Goal: Transaction & Acquisition: Download file/media

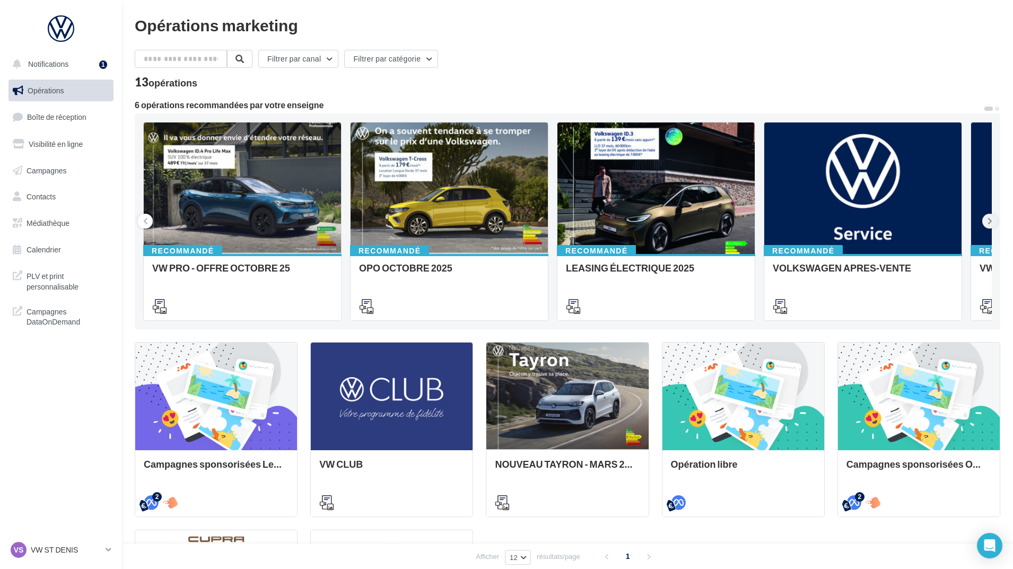
click at [984, 224] on button at bounding box center [989, 221] width 15 height 15
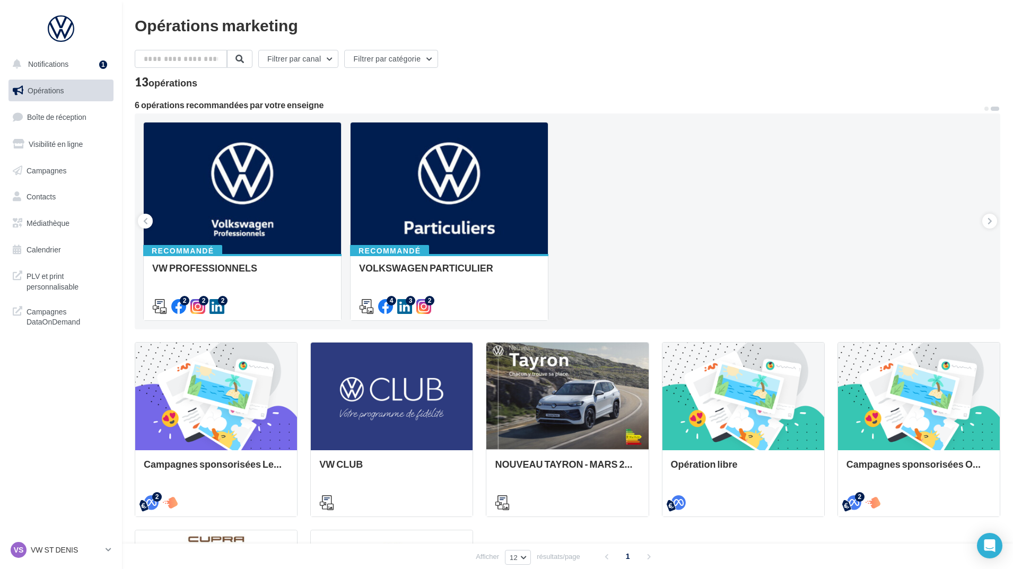
click at [589, 115] on div "Recommandé VW PRO - OFFRE OCTOBRE 25 Recommandé OPO OCTOBRE 2025 Recommandé LEA…" at bounding box center [567, 221] width 865 height 216
click at [49, 229] on link "Médiathèque" at bounding box center [60, 223] width 109 height 22
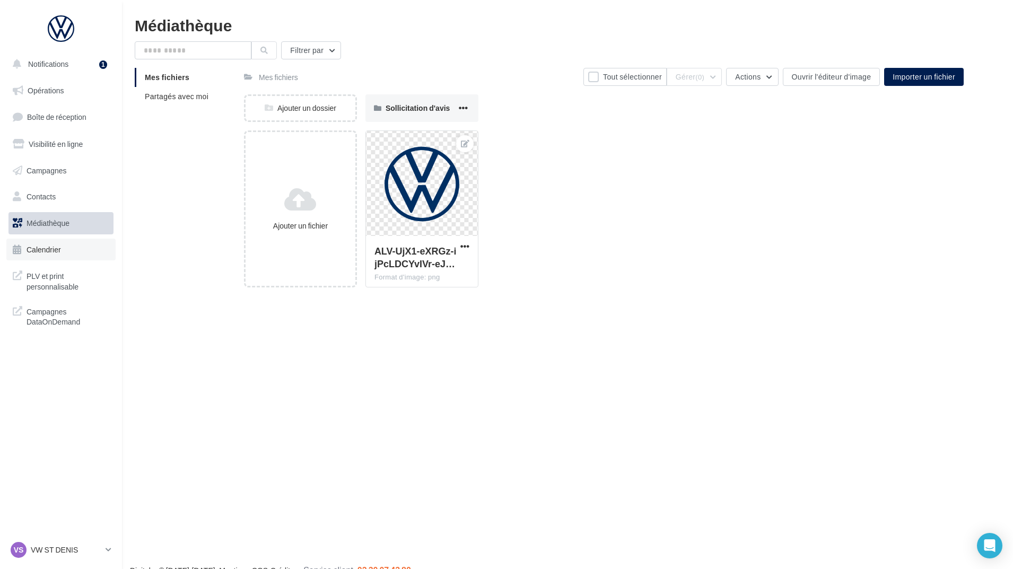
click at [51, 256] on link "Calendrier" at bounding box center [60, 250] width 109 height 22
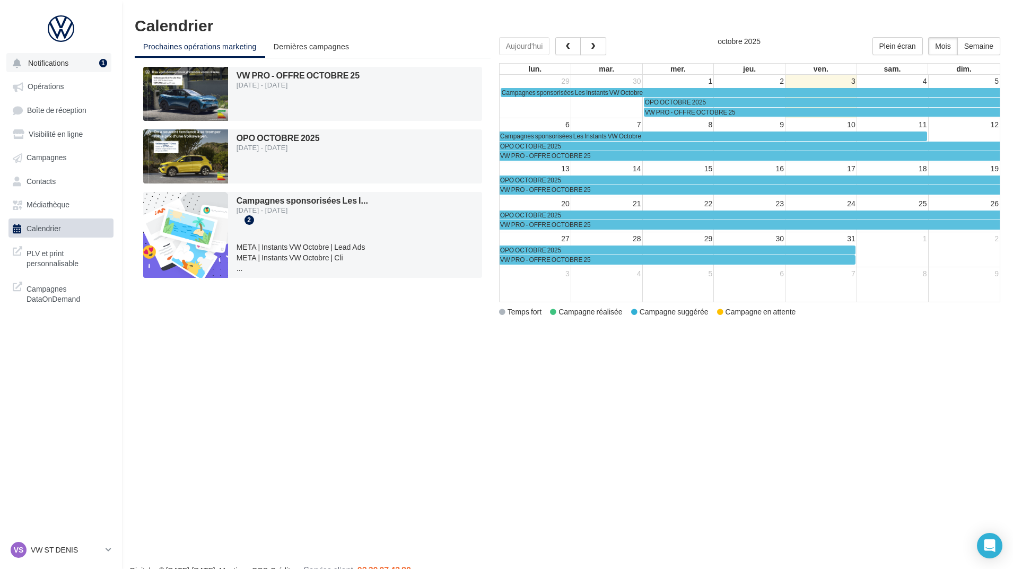
click at [37, 70] on button "Notifications 1" at bounding box center [58, 62] width 105 height 19
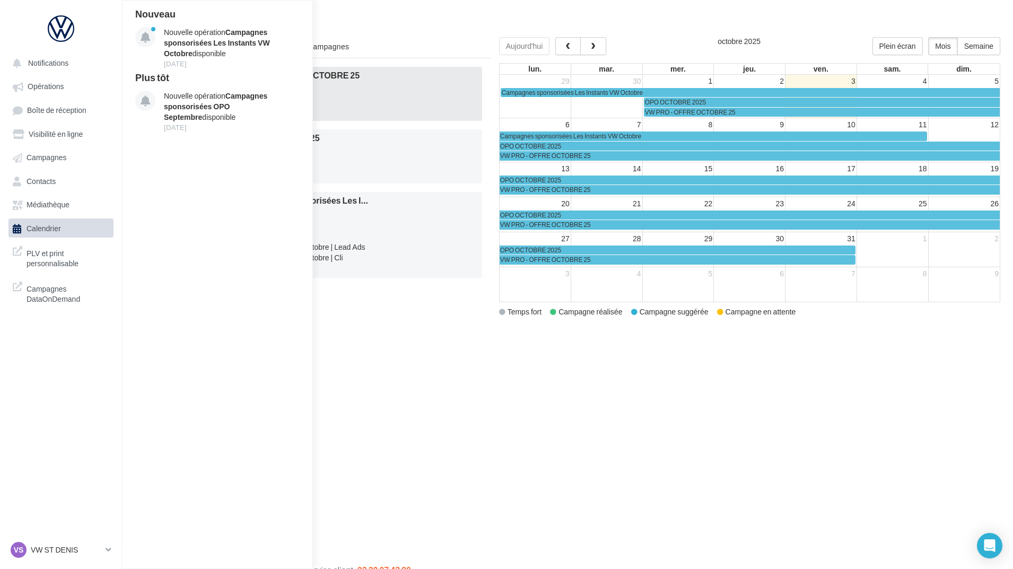
click at [329, 76] on span "VW PRO - OFFRE OCTOBRE 25" at bounding box center [298, 75] width 124 height 10
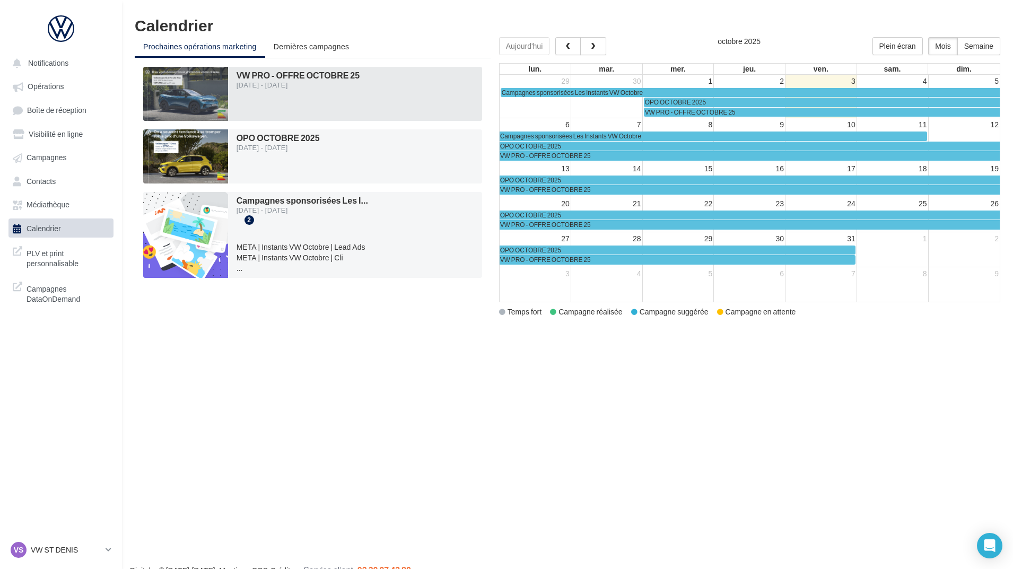
click at [329, 73] on span "VW PRO - OFFRE OCTOBRE 25" at bounding box center [298, 75] width 124 height 10
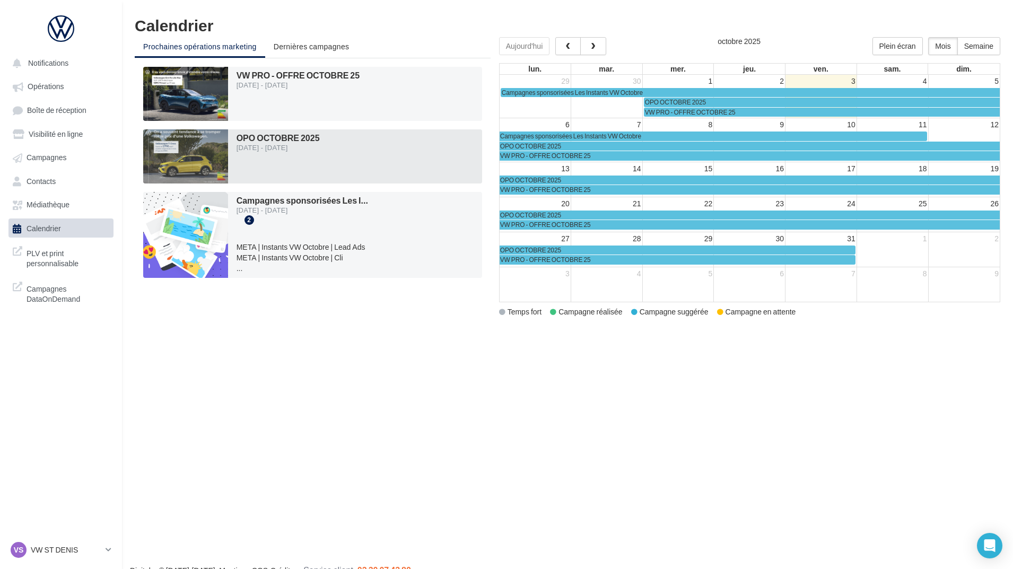
click at [280, 132] on div "OPO OCTOBRE 2025 01/10/2025 - 31/10/2025" at bounding box center [355, 156] width 254 height 54
click at [275, 140] on span "OPO OCTOBRE 2025" at bounding box center [277, 138] width 83 height 10
click at [169, 165] on div at bounding box center [185, 156] width 85 height 54
click at [186, 152] on div at bounding box center [185, 156] width 85 height 54
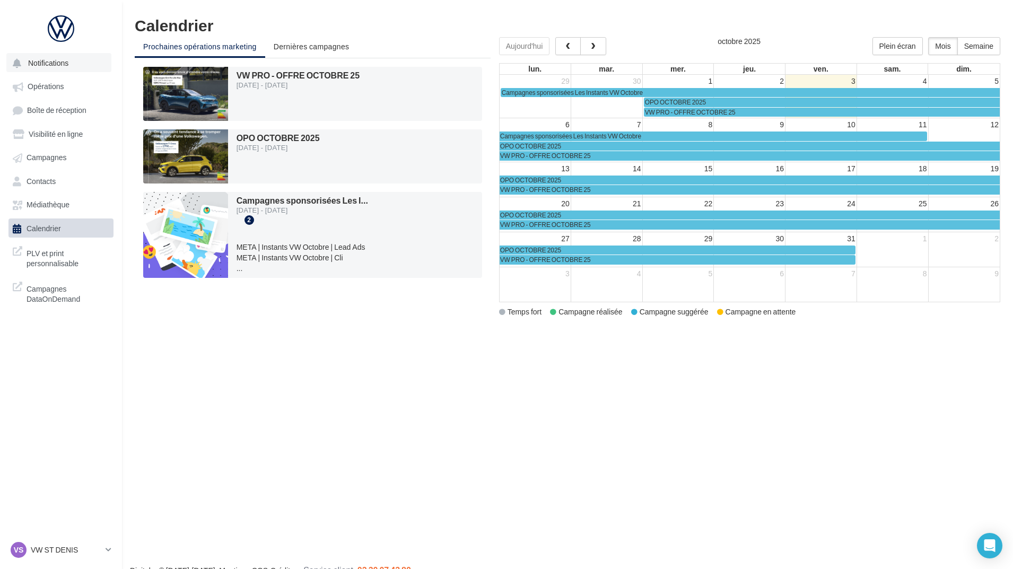
click at [45, 66] on span "Notifications" at bounding box center [48, 62] width 40 height 9
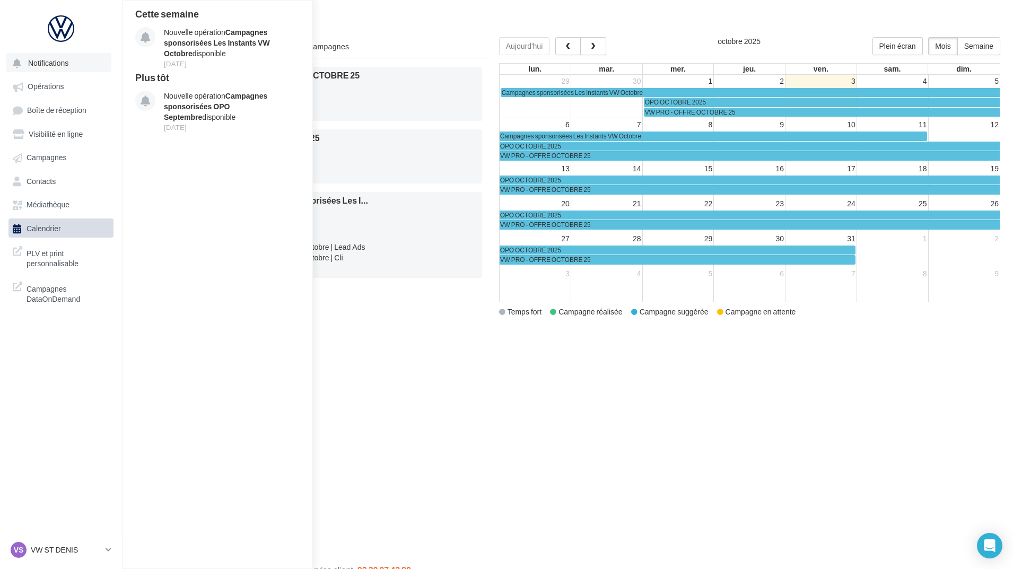
click at [46, 66] on span "Notifications" at bounding box center [48, 62] width 40 height 9
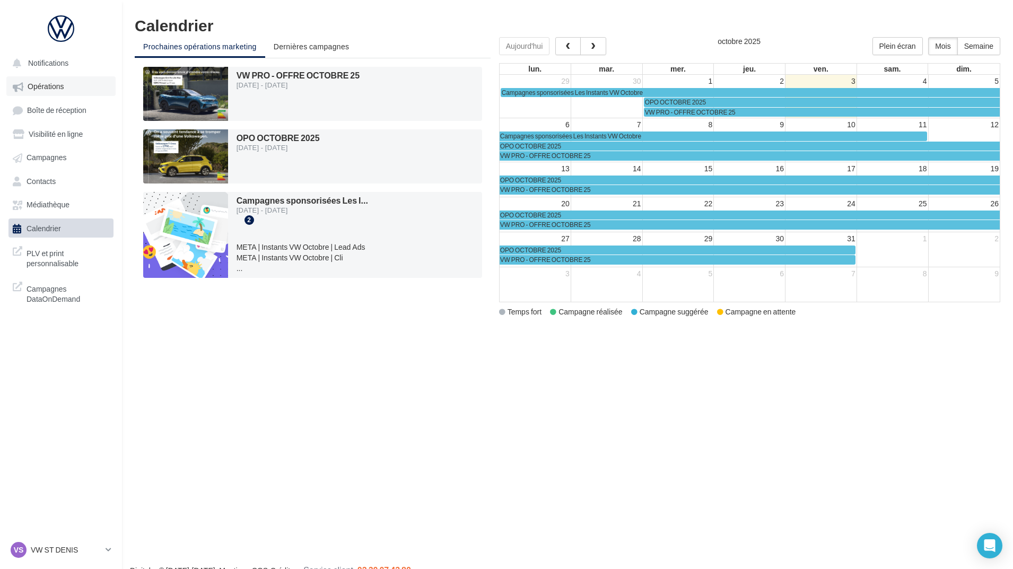
click at [46, 92] on link "Opérations" at bounding box center [60, 85] width 109 height 19
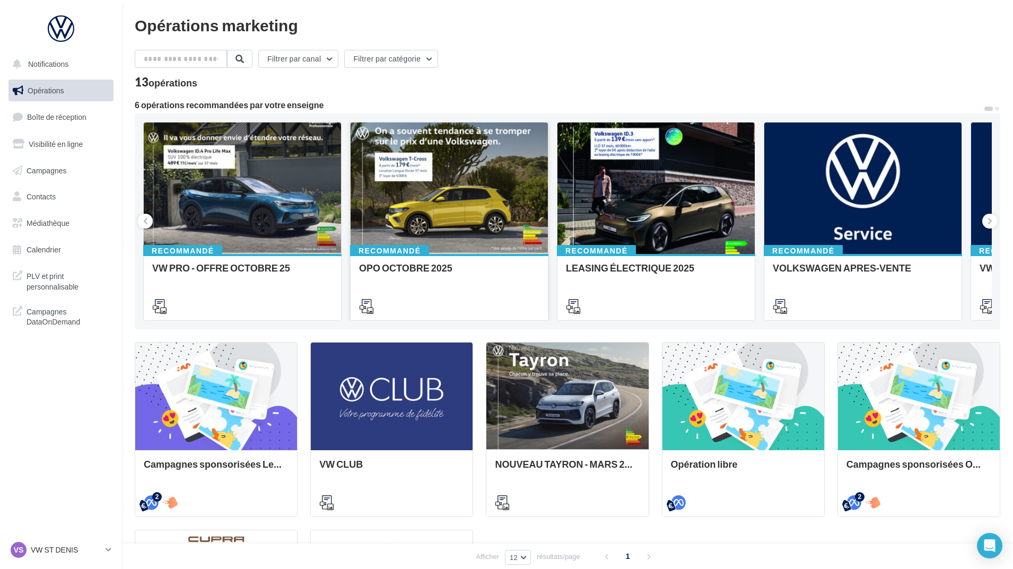
click at [505, 241] on div at bounding box center [448, 188] width 197 height 133
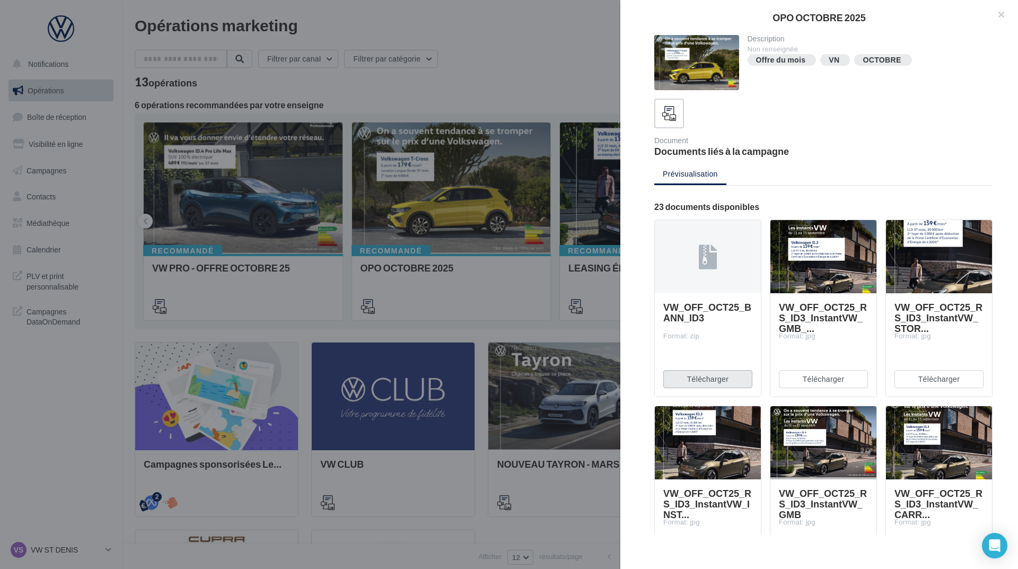
click at [727, 385] on button "Télécharger" at bounding box center [707, 379] width 89 height 18
click at [799, 382] on button "Télécharger" at bounding box center [823, 379] width 89 height 18
click at [924, 382] on button "Télécharger" at bounding box center [939, 379] width 89 height 18
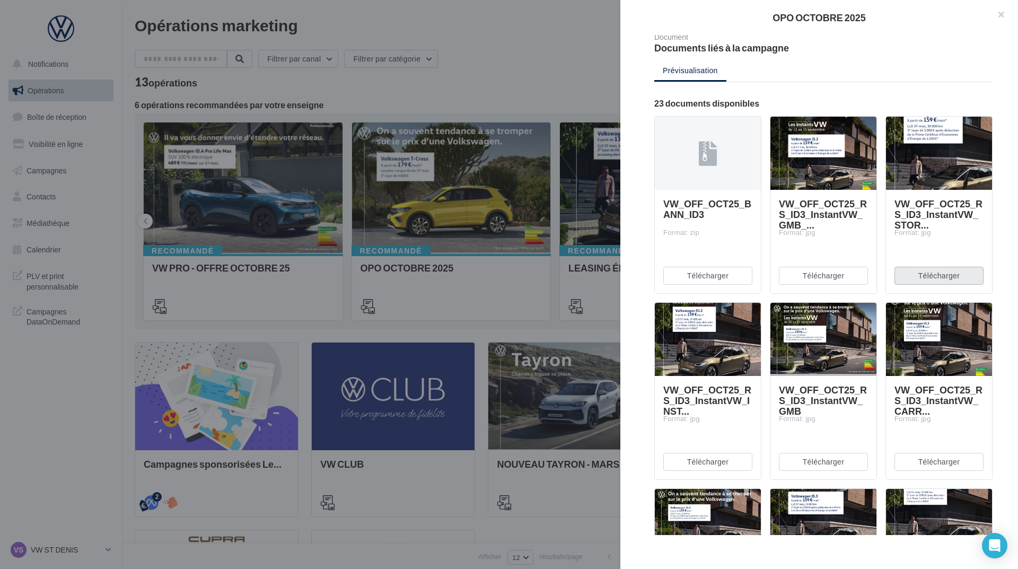
scroll to position [106, 0]
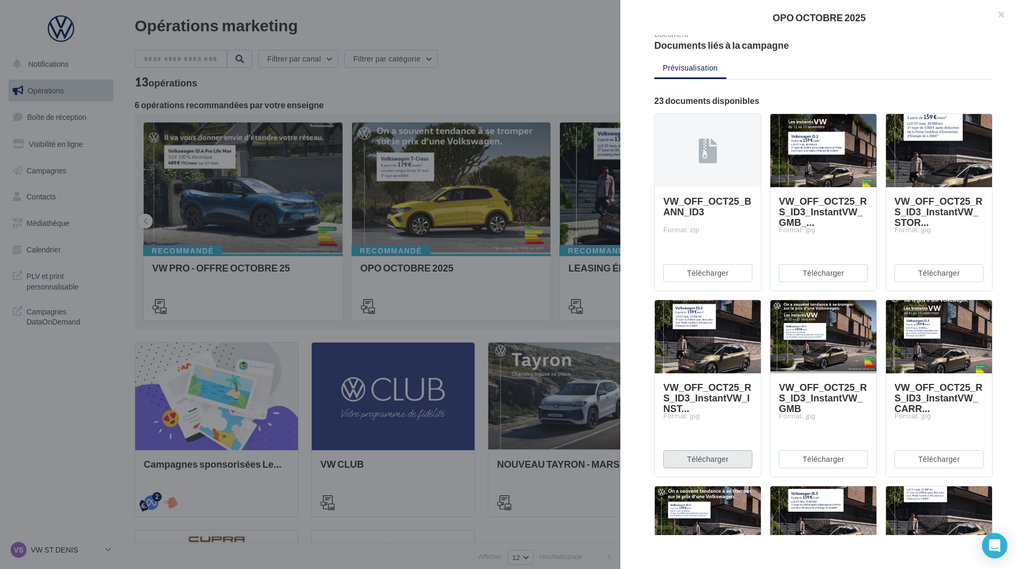
click at [722, 451] on button "Télécharger" at bounding box center [707, 459] width 89 height 18
click at [801, 462] on button "Télécharger" at bounding box center [823, 459] width 89 height 18
click at [923, 463] on button "Télécharger" at bounding box center [939, 459] width 89 height 18
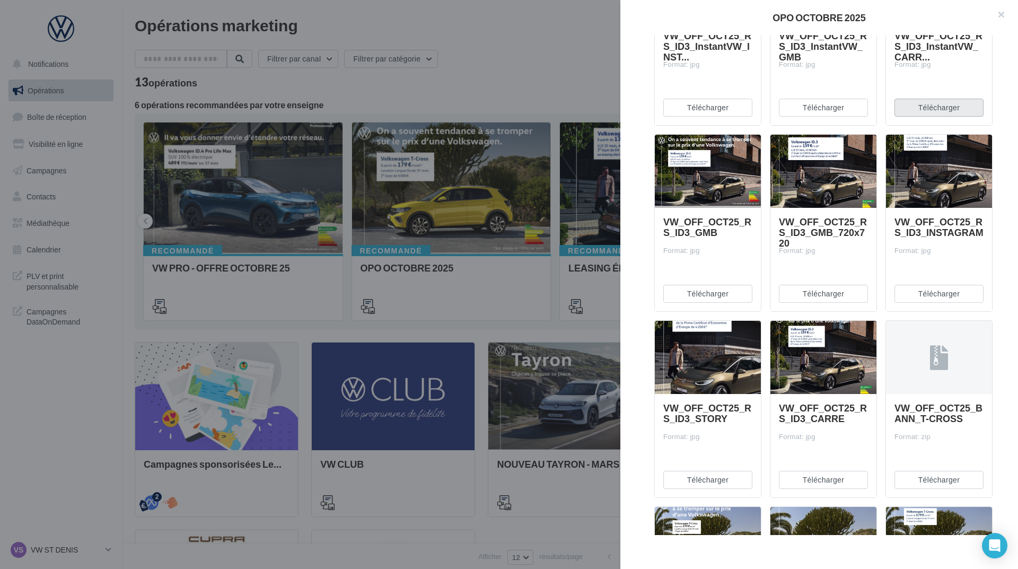
scroll to position [477, 0]
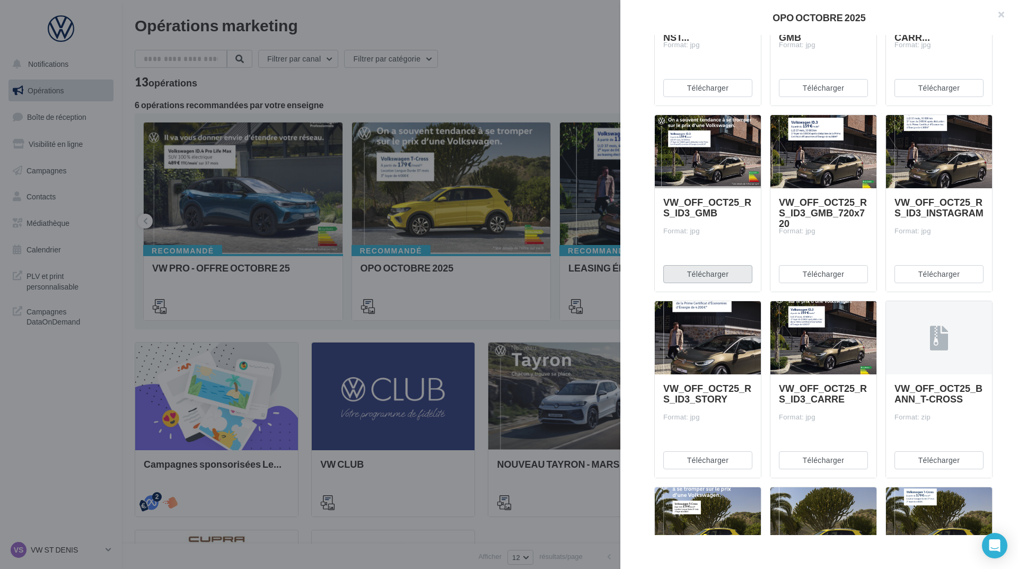
click at [709, 280] on button "Télécharger" at bounding box center [707, 274] width 89 height 18
drag, startPoint x: 825, startPoint y: 275, endPoint x: 841, endPoint y: 275, distance: 17.0
click at [825, 275] on button "Télécharger" at bounding box center [823, 274] width 89 height 18
click at [902, 274] on button "Télécharger" at bounding box center [939, 274] width 89 height 18
click at [713, 458] on button "Télécharger" at bounding box center [707, 460] width 89 height 18
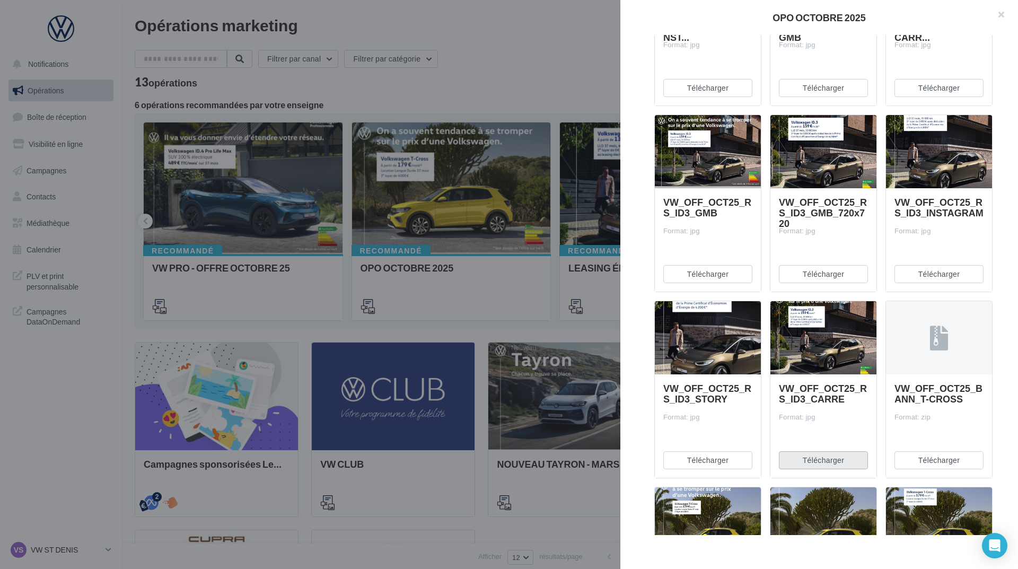
click at [806, 452] on button "Télécharger" at bounding box center [823, 460] width 89 height 18
click at [978, 452] on button "Télécharger" at bounding box center [939, 460] width 89 height 18
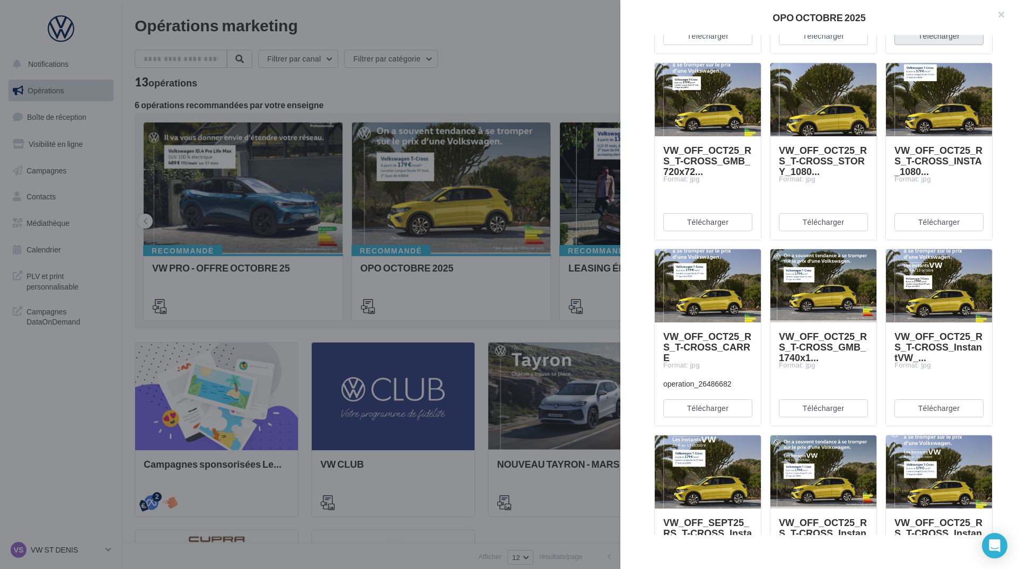
scroll to position [1007, 0]
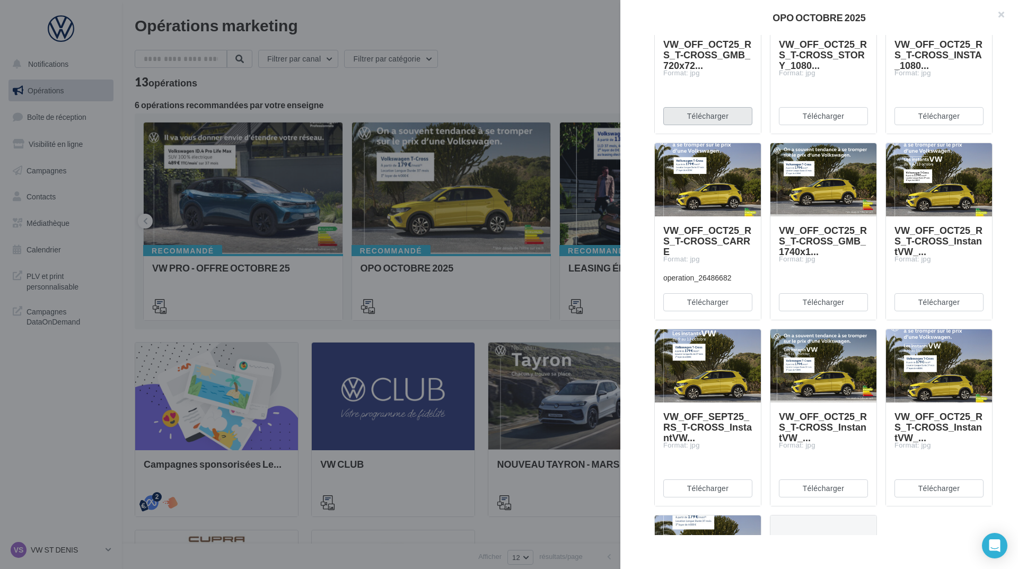
click at [721, 113] on button "Télécharger" at bounding box center [707, 116] width 89 height 18
click at [976, 112] on button "Télécharger" at bounding box center [939, 116] width 89 height 18
click at [840, 130] on div "Télécharger" at bounding box center [823, 116] width 106 height 35
click at [838, 125] on button "Télécharger" at bounding box center [823, 116] width 89 height 18
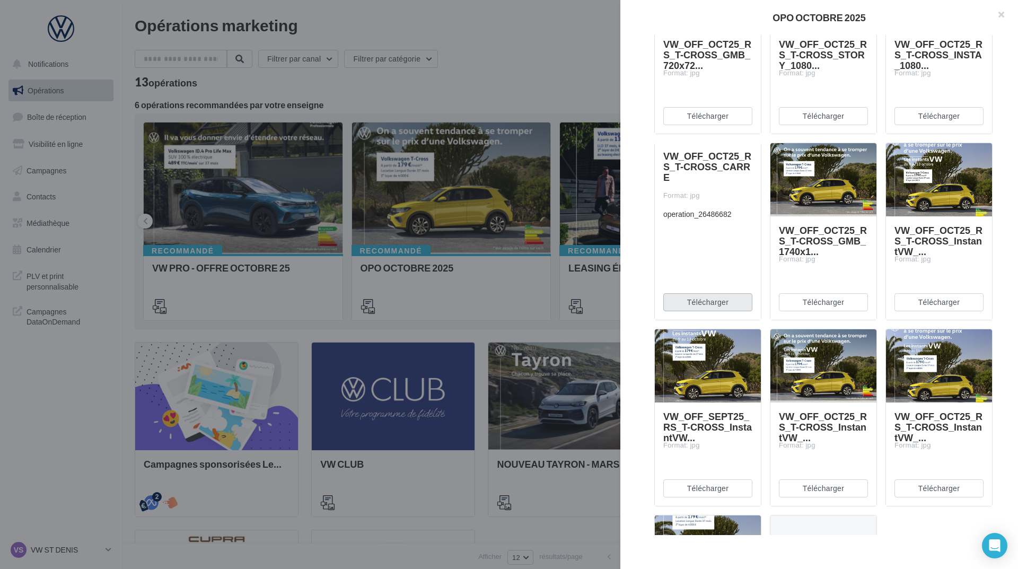
click at [725, 309] on button "Télécharger" at bounding box center [707, 302] width 89 height 18
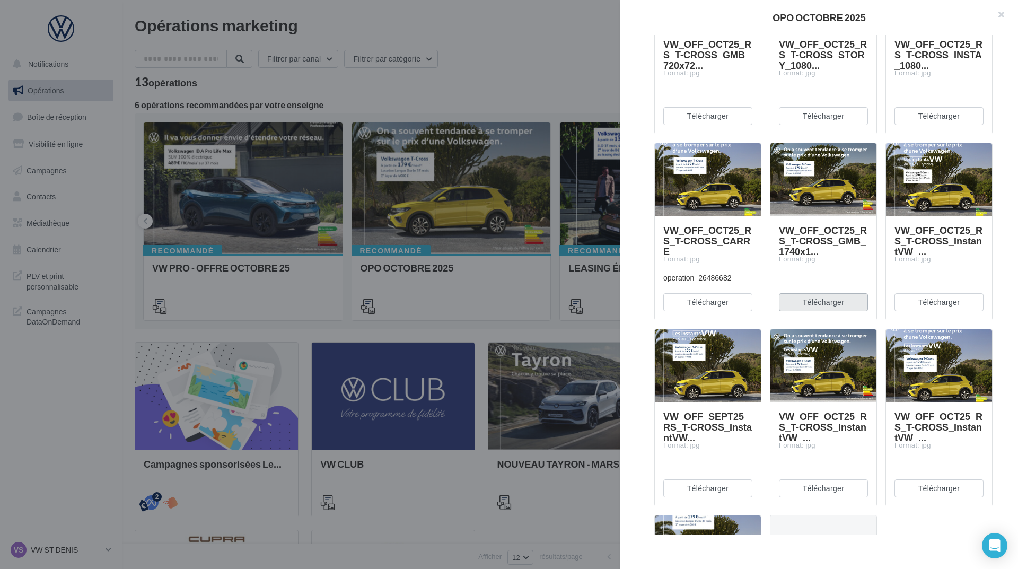
click at [810, 296] on button "Télécharger" at bounding box center [823, 302] width 89 height 18
click at [910, 295] on button "Télécharger" at bounding box center [939, 302] width 89 height 18
click at [712, 485] on button "Télécharger" at bounding box center [707, 488] width 89 height 18
click at [806, 478] on div "Télécharger" at bounding box center [823, 488] width 106 height 35
click at [809, 483] on button "Télécharger" at bounding box center [823, 488] width 89 height 18
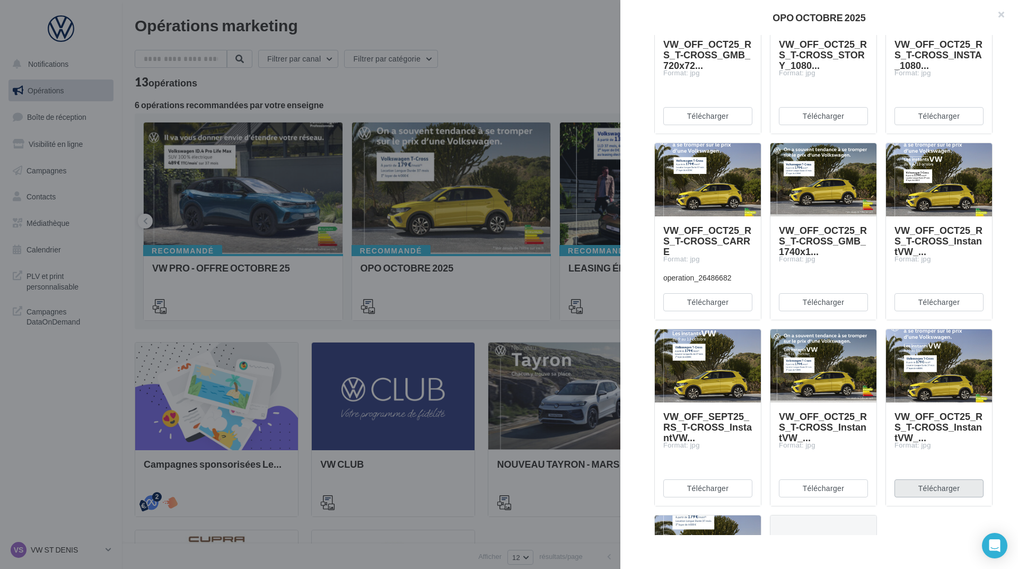
drag, startPoint x: 909, startPoint y: 487, endPoint x: 881, endPoint y: 487, distance: 27.6
click at [909, 487] on button "Télécharger" at bounding box center [939, 488] width 89 height 18
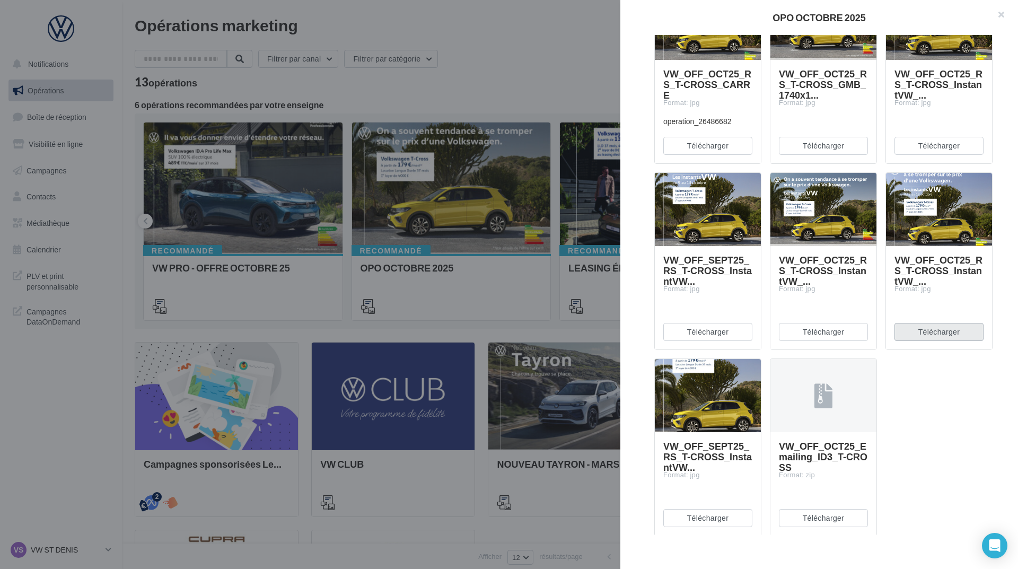
scroll to position [1182, 0]
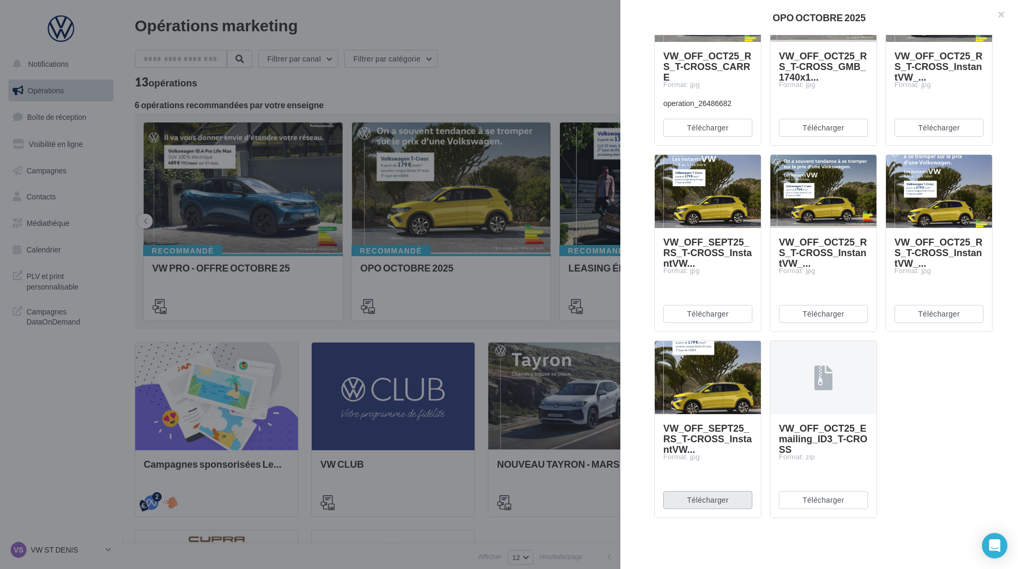
click at [718, 501] on button "Télécharger" at bounding box center [707, 500] width 89 height 18
click at [799, 501] on button "Télécharger" at bounding box center [823, 500] width 89 height 18
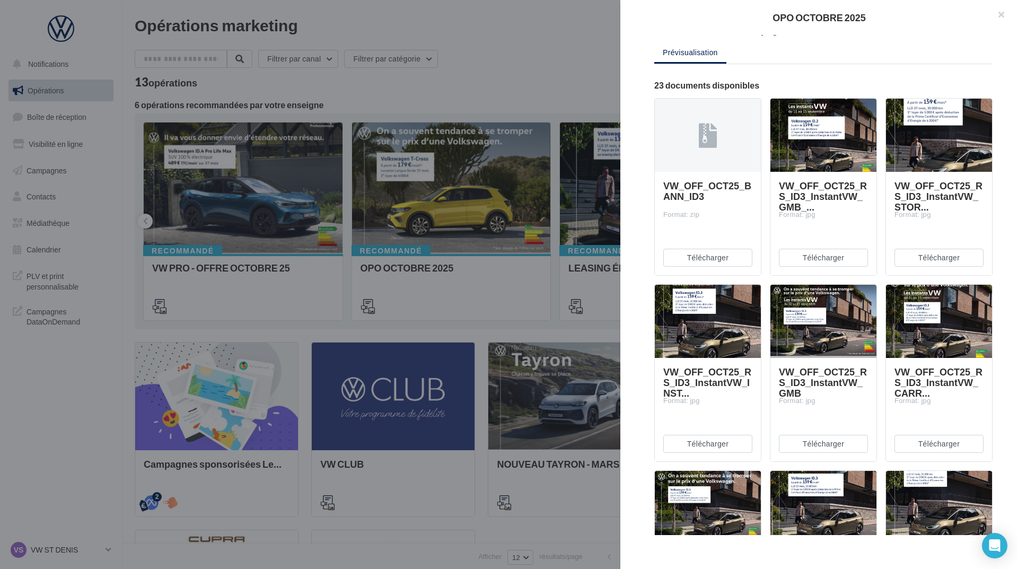
scroll to position [0, 0]
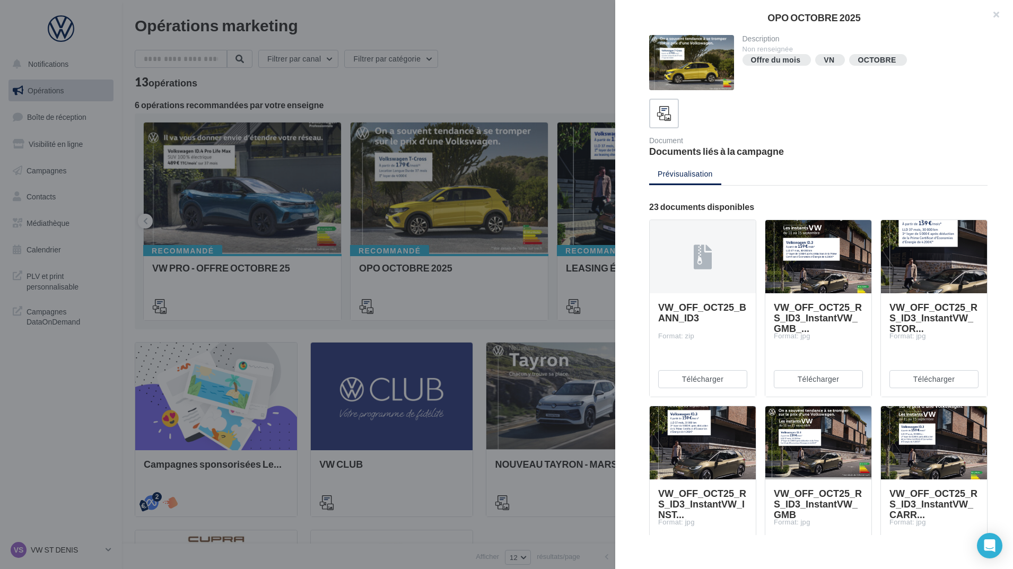
click at [528, 58] on div at bounding box center [506, 284] width 1013 height 569
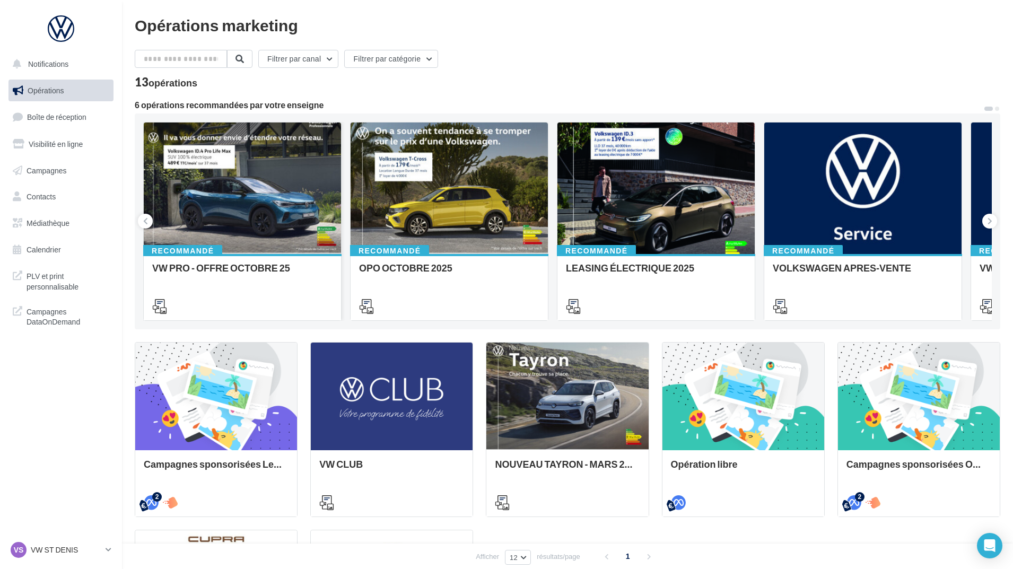
click at [252, 248] on div at bounding box center [242, 188] width 197 height 133
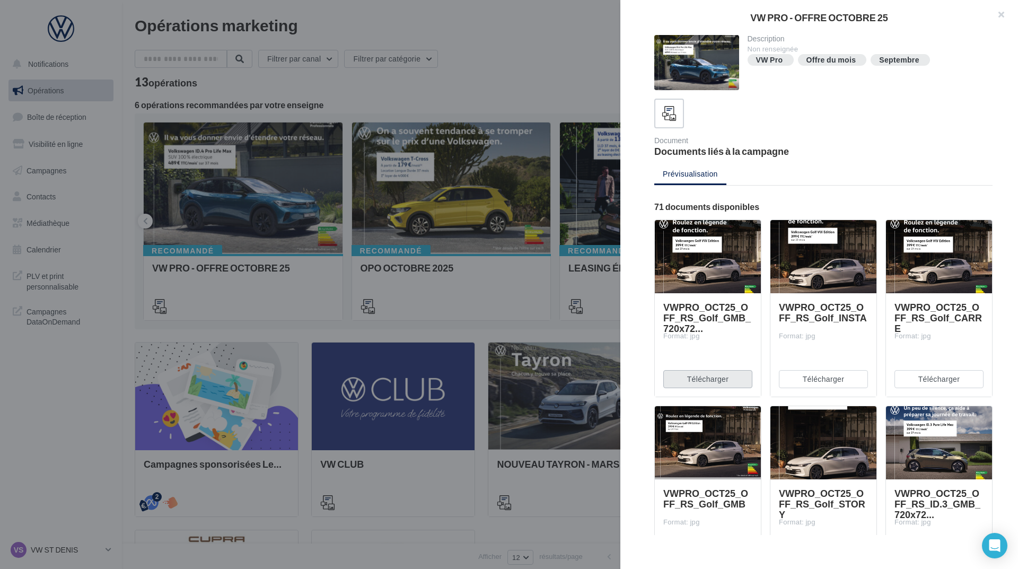
click at [719, 383] on button "Télécharger" at bounding box center [707, 379] width 89 height 18
click at [805, 382] on button "Télécharger" at bounding box center [823, 379] width 89 height 18
click at [909, 381] on button "Télécharger" at bounding box center [939, 379] width 89 height 18
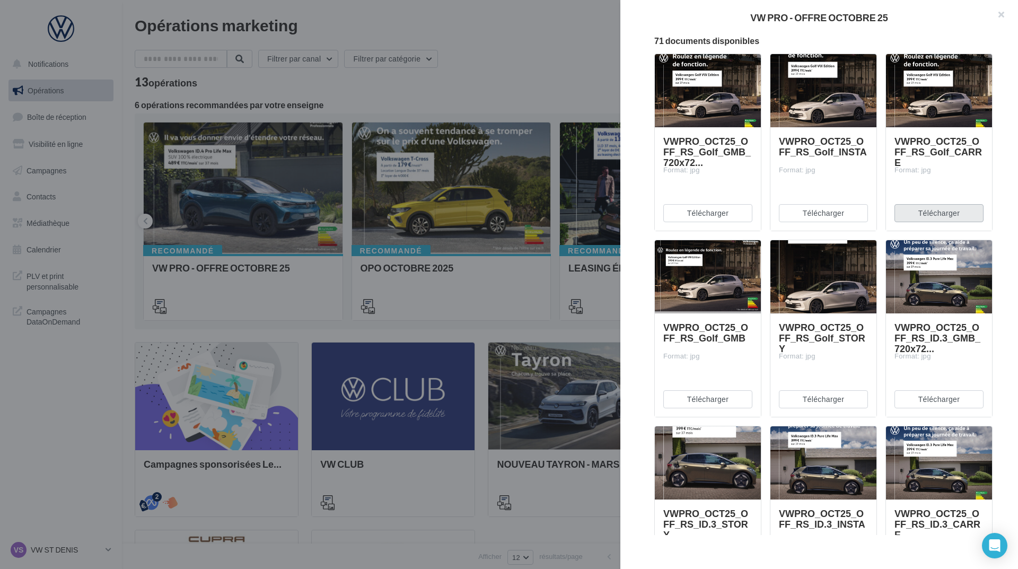
scroll to position [212, 0]
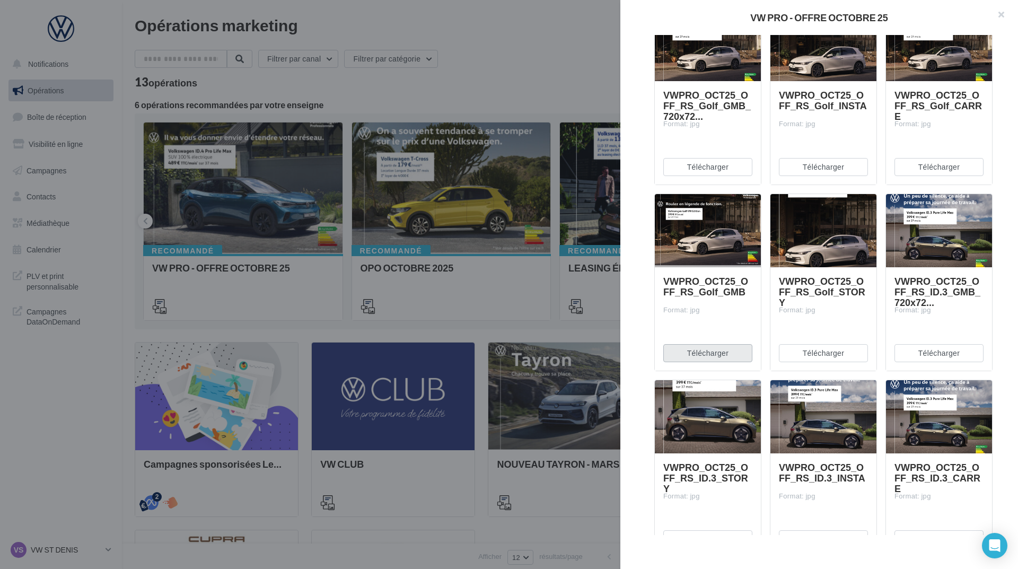
click at [718, 360] on button "Télécharger" at bounding box center [707, 353] width 89 height 18
click at [792, 345] on button "Télécharger" at bounding box center [823, 353] width 89 height 18
click at [912, 350] on button "Télécharger" at bounding box center [939, 353] width 89 height 18
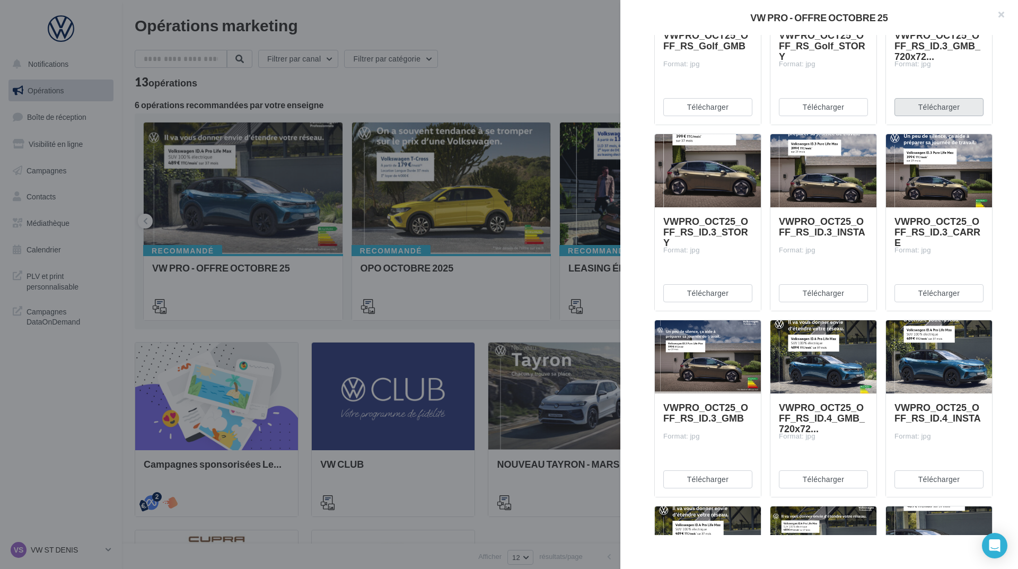
scroll to position [477, 0]
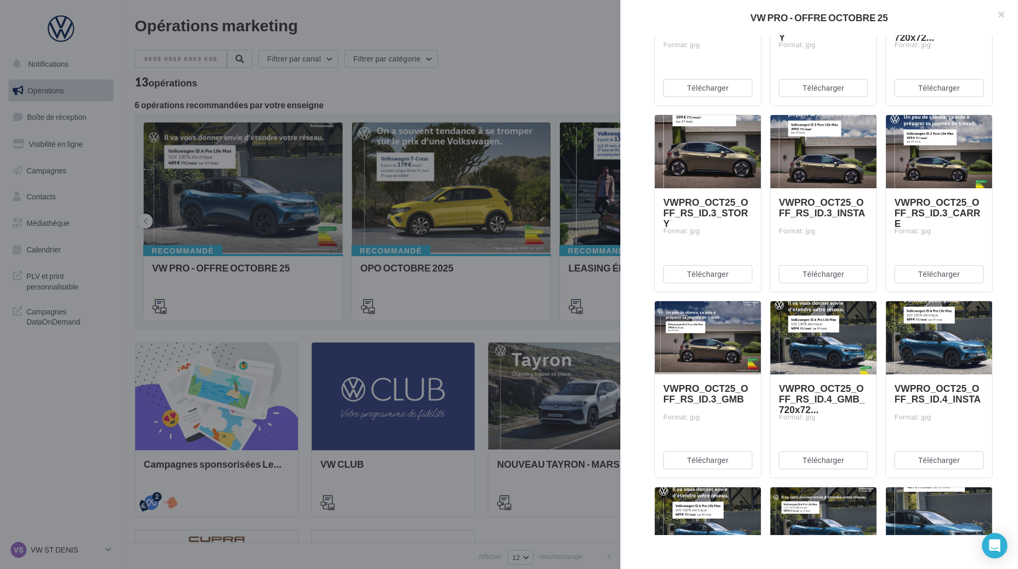
click at [692, 263] on div "Télécharger" at bounding box center [708, 274] width 106 height 35
click at [695, 269] on button "Télécharger" at bounding box center [707, 274] width 89 height 18
drag, startPoint x: 808, startPoint y: 274, endPoint x: 821, endPoint y: 274, distance: 12.7
click at [808, 274] on button "Télécharger" at bounding box center [823, 274] width 89 height 18
drag, startPoint x: 920, startPoint y: 274, endPoint x: 903, endPoint y: 313, distance: 42.7
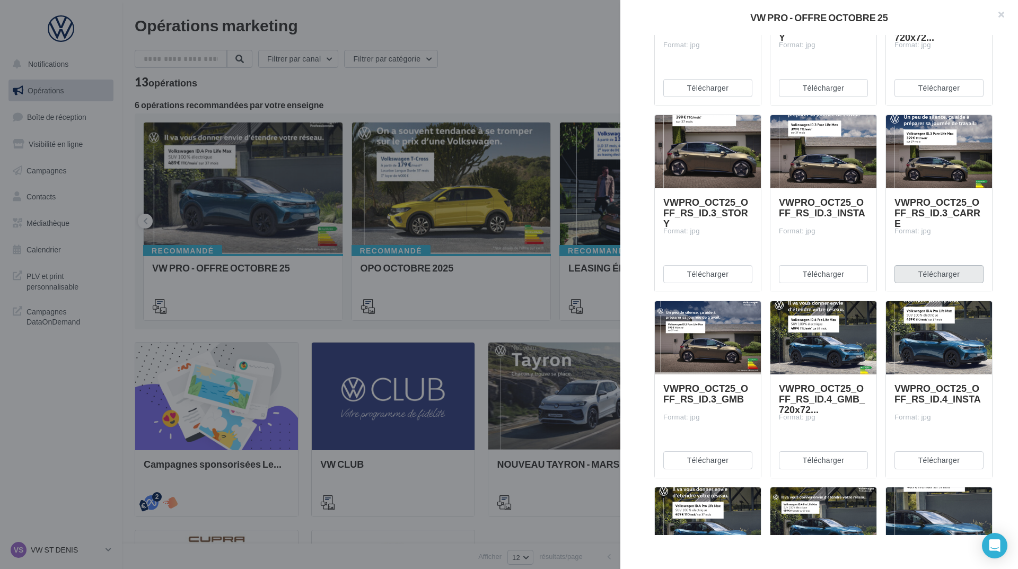
click at [920, 274] on button "Télécharger" at bounding box center [939, 274] width 89 height 18
drag, startPoint x: 709, startPoint y: 454, endPoint x: 759, endPoint y: 454, distance: 49.8
click at [709, 454] on button "Télécharger" at bounding box center [707, 460] width 89 height 18
drag, startPoint x: 796, startPoint y: 453, endPoint x: 854, endPoint y: 453, distance: 57.3
click at [796, 453] on button "Télécharger" at bounding box center [823, 460] width 89 height 18
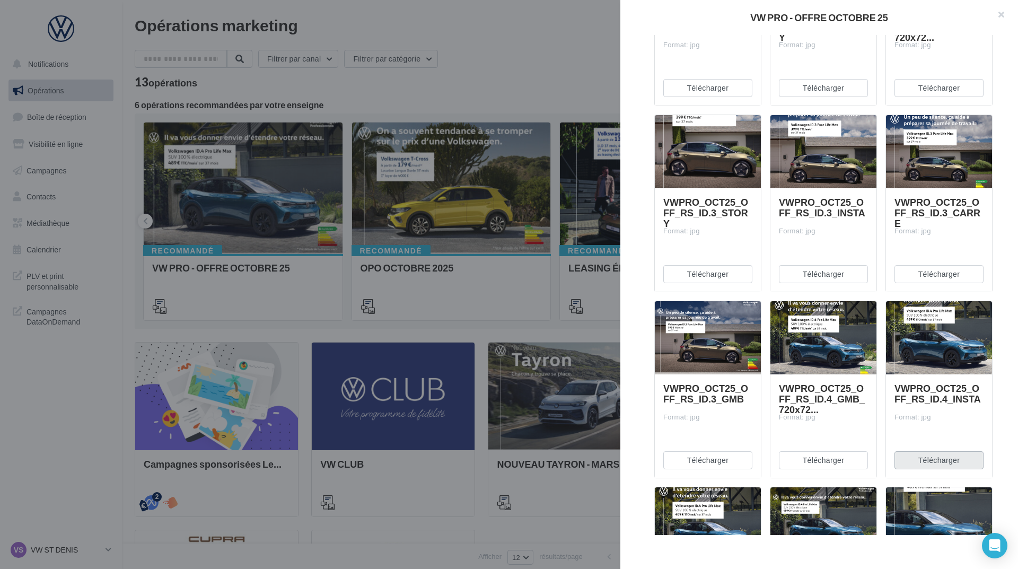
click at [925, 453] on button "Télécharger" at bounding box center [939, 460] width 89 height 18
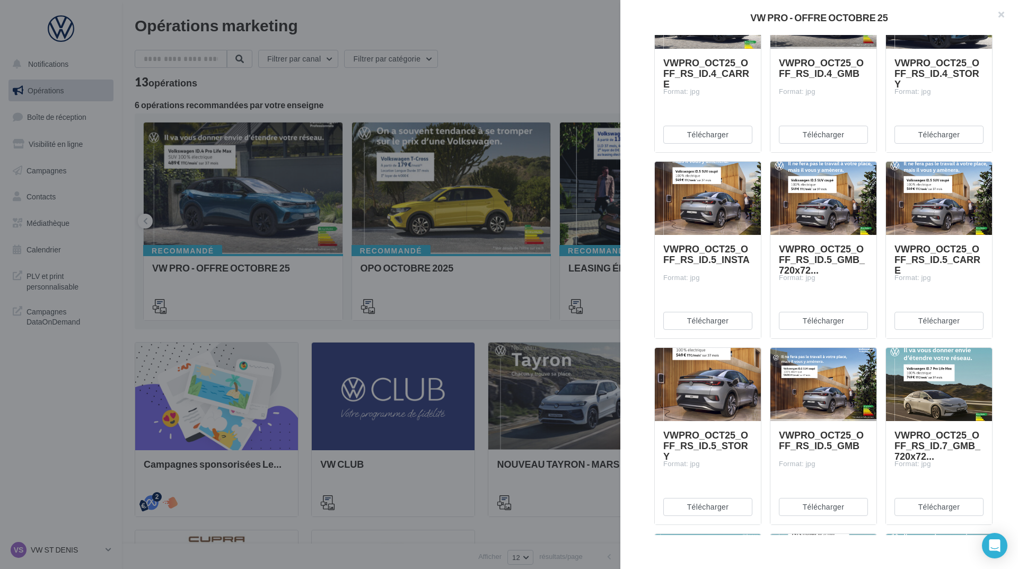
scroll to position [1007, 0]
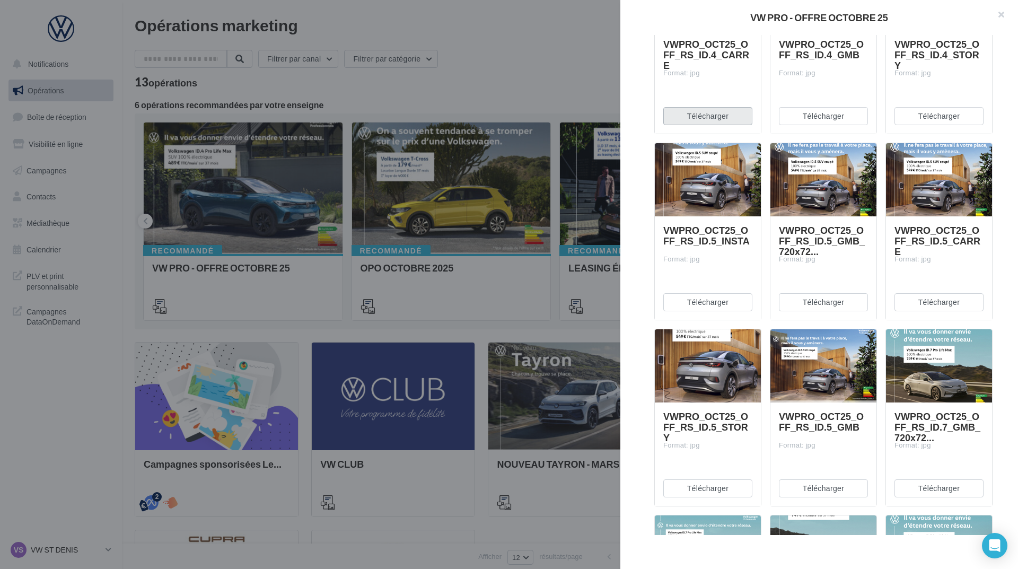
click at [711, 119] on button "Télécharger" at bounding box center [707, 116] width 89 height 18
click at [801, 114] on button "Télécharger" at bounding box center [823, 116] width 89 height 18
click at [941, 117] on button "Télécharger" at bounding box center [939, 116] width 89 height 18
drag, startPoint x: 705, startPoint y: 300, endPoint x: 738, endPoint y: 301, distance: 33.4
click at [705, 300] on button "Télécharger" at bounding box center [707, 302] width 89 height 18
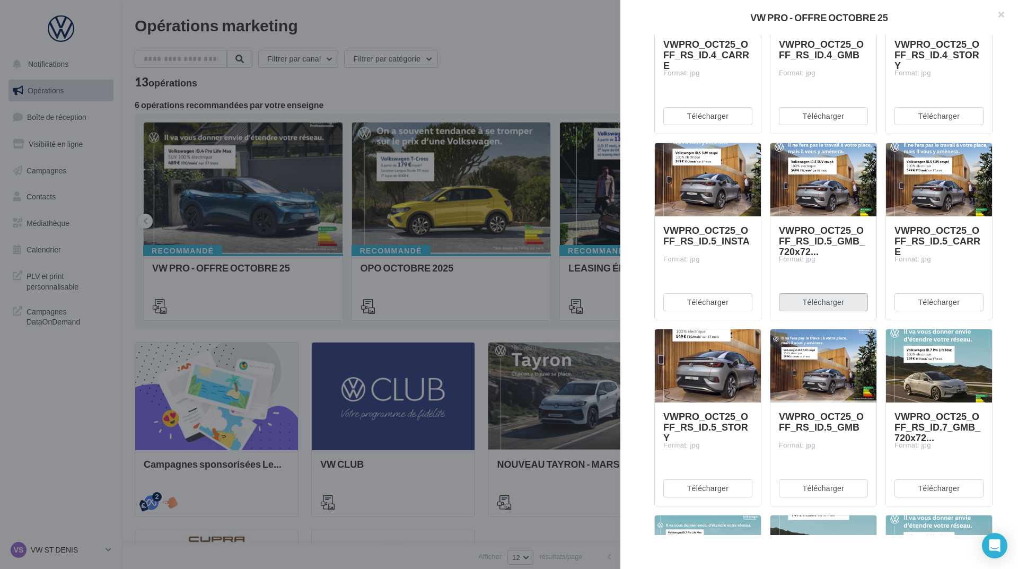
drag, startPoint x: 792, startPoint y: 301, endPoint x: 838, endPoint y: 301, distance: 45.6
click at [793, 301] on button "Télécharger" at bounding box center [823, 302] width 89 height 18
drag, startPoint x: 928, startPoint y: 299, endPoint x: 923, endPoint y: 302, distance: 5.5
click at [928, 299] on button "Télécharger" at bounding box center [939, 302] width 89 height 18
click at [679, 483] on button "Télécharger" at bounding box center [707, 488] width 89 height 18
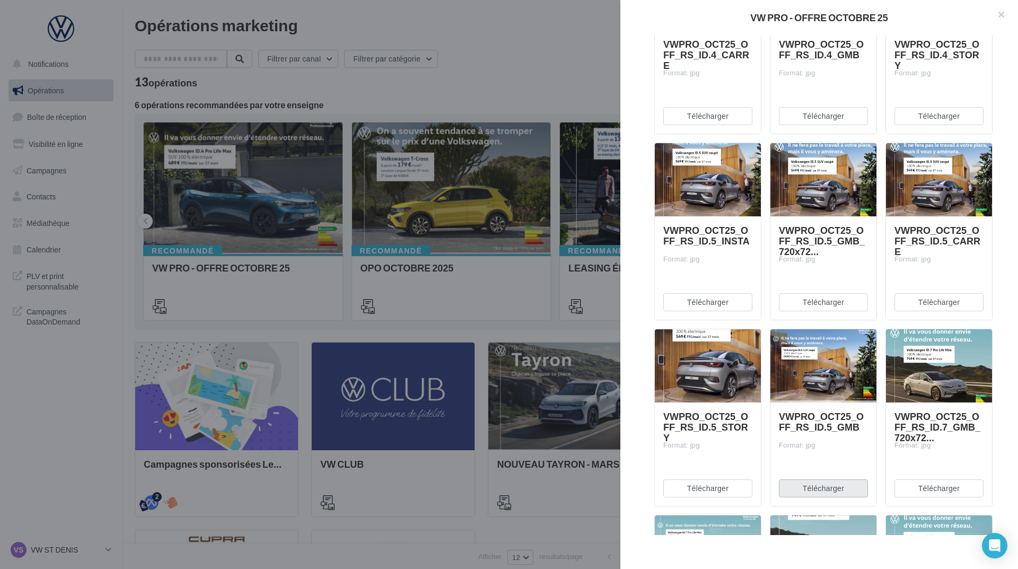
drag, startPoint x: 786, startPoint y: 483, endPoint x: 847, endPoint y: 484, distance: 61.0
click at [786, 483] on button "Télécharger" at bounding box center [823, 488] width 89 height 18
click at [933, 485] on button "Télécharger" at bounding box center [939, 488] width 89 height 18
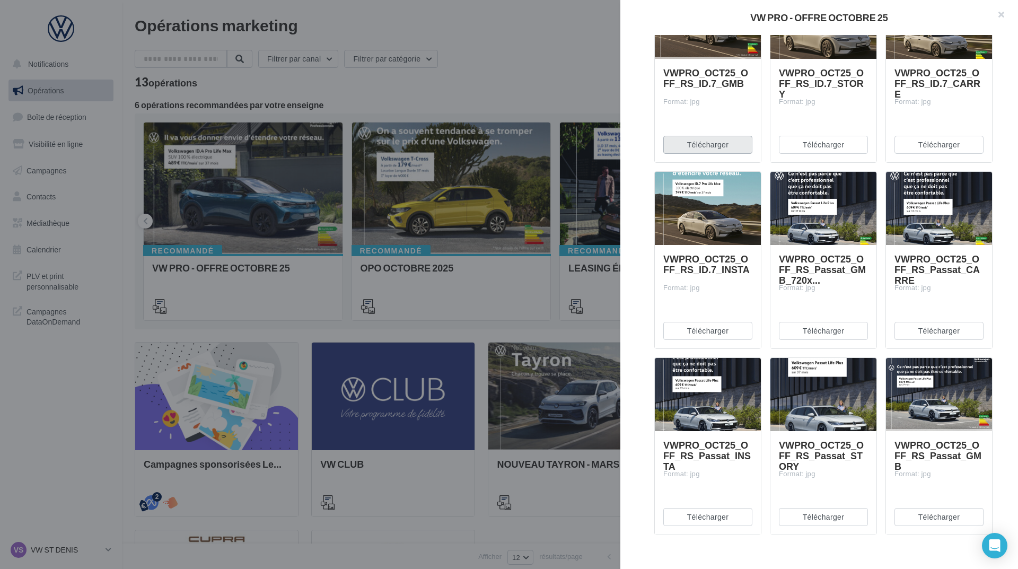
scroll to position [1538, 0]
click at [703, 141] on button "Télécharger" at bounding box center [707, 144] width 89 height 18
drag, startPoint x: 787, startPoint y: 149, endPoint x: 801, endPoint y: 149, distance: 14.3
click at [787, 149] on button "Télécharger" at bounding box center [823, 144] width 89 height 18
drag, startPoint x: 933, startPoint y: 151, endPoint x: 910, endPoint y: 178, distance: 35.4
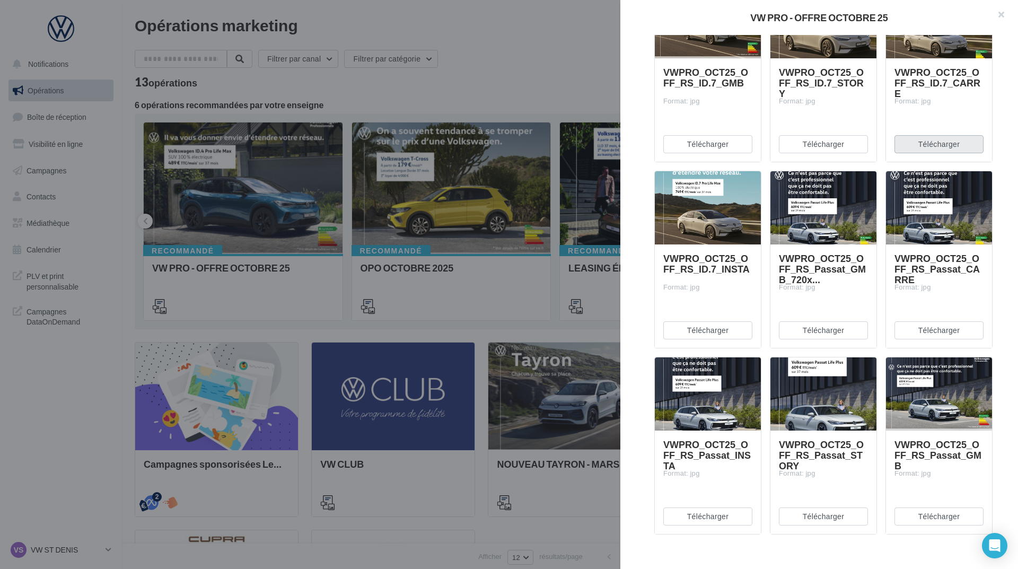
click at [933, 151] on button "Télécharger" at bounding box center [939, 144] width 89 height 18
click at [706, 335] on button "Télécharger" at bounding box center [707, 330] width 89 height 18
click at [809, 327] on button "Télécharger" at bounding box center [823, 330] width 89 height 18
click at [959, 327] on button "Télécharger" at bounding box center [939, 330] width 89 height 18
click at [731, 511] on button "Télécharger" at bounding box center [707, 516] width 89 height 18
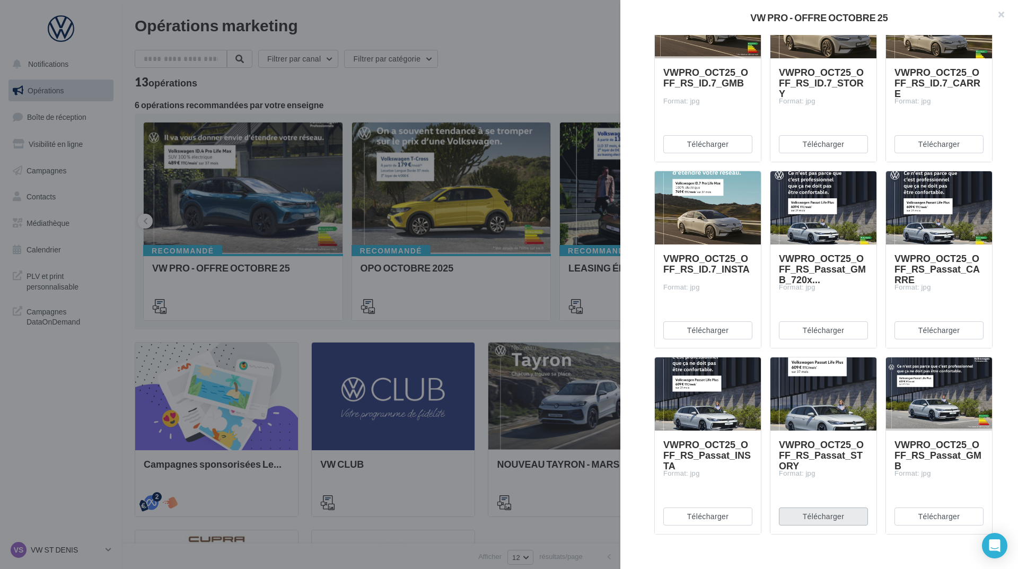
click at [820, 511] on button "Télécharger" at bounding box center [823, 516] width 89 height 18
click at [906, 516] on button "Télécharger" at bounding box center [939, 516] width 89 height 18
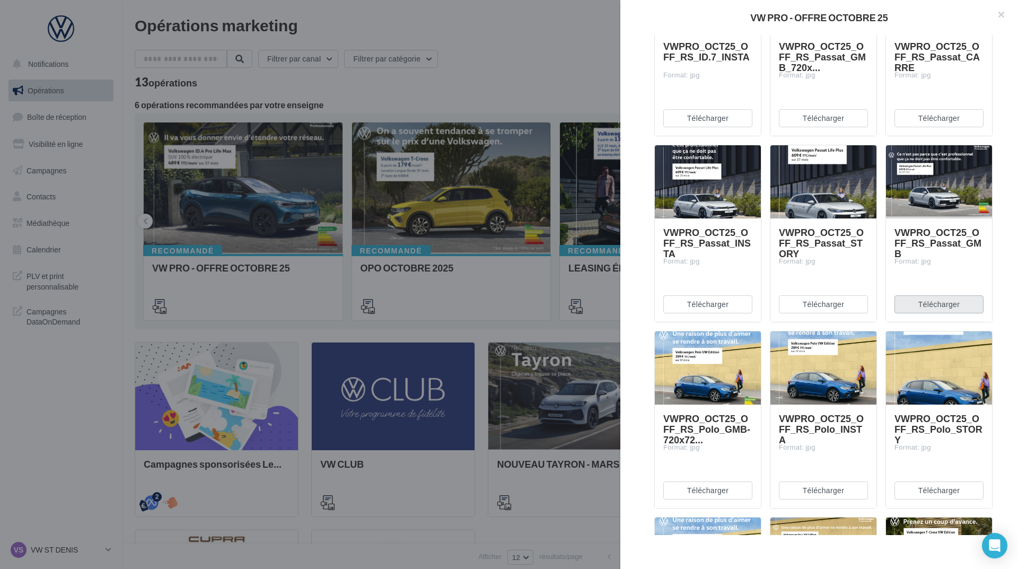
scroll to position [2015, 0]
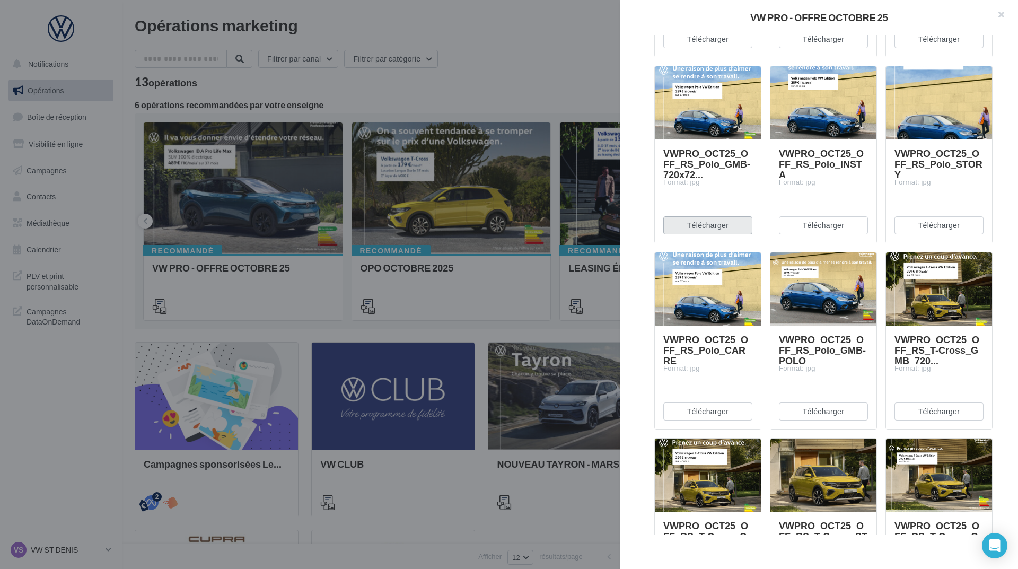
click at [684, 223] on button "Télécharger" at bounding box center [707, 225] width 89 height 18
drag, startPoint x: 817, startPoint y: 222, endPoint x: 919, endPoint y: 220, distance: 102.9
click at [817, 222] on button "Télécharger" at bounding box center [823, 225] width 89 height 18
drag, startPoint x: 957, startPoint y: 221, endPoint x: 950, endPoint y: 222, distance: 7.1
click at [957, 221] on button "Télécharger" at bounding box center [939, 225] width 89 height 18
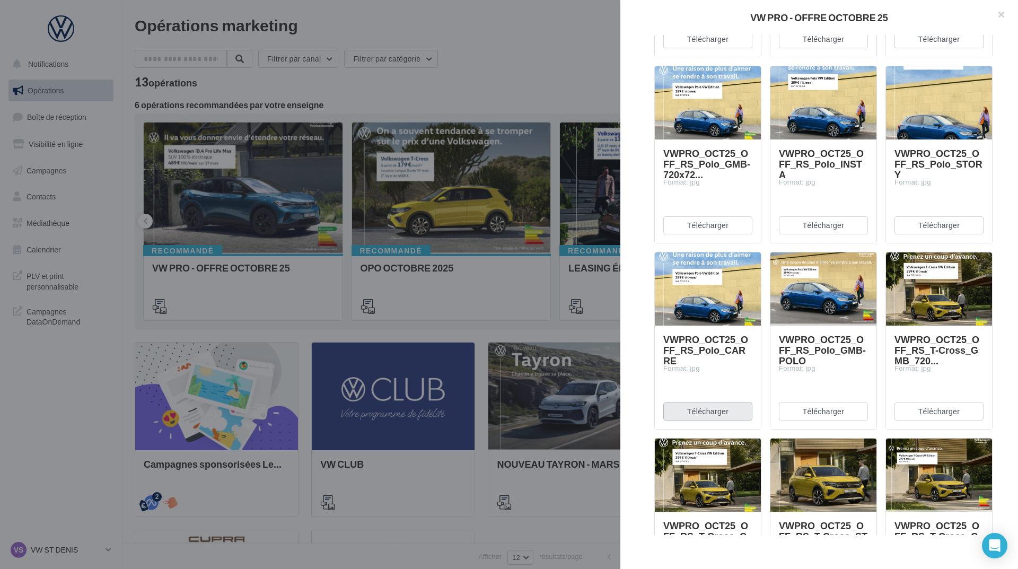
click at [739, 416] on button "Télécharger" at bounding box center [707, 411] width 89 height 18
drag, startPoint x: 799, startPoint y: 413, endPoint x: 822, endPoint y: 413, distance: 23.3
click at [799, 413] on button "Télécharger" at bounding box center [823, 411] width 89 height 18
click at [925, 417] on button "Télécharger" at bounding box center [939, 411] width 89 height 18
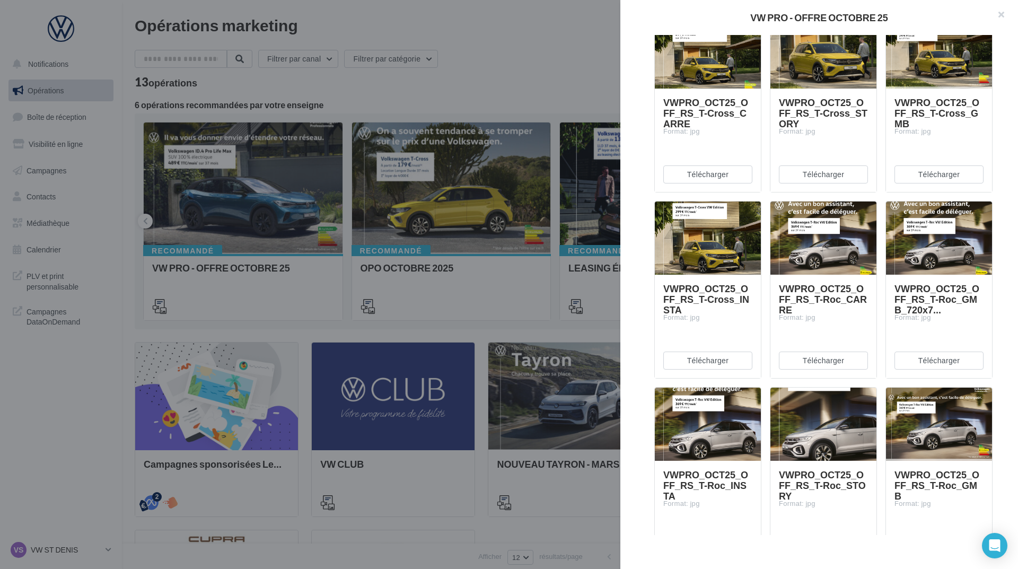
scroll to position [2439, 0]
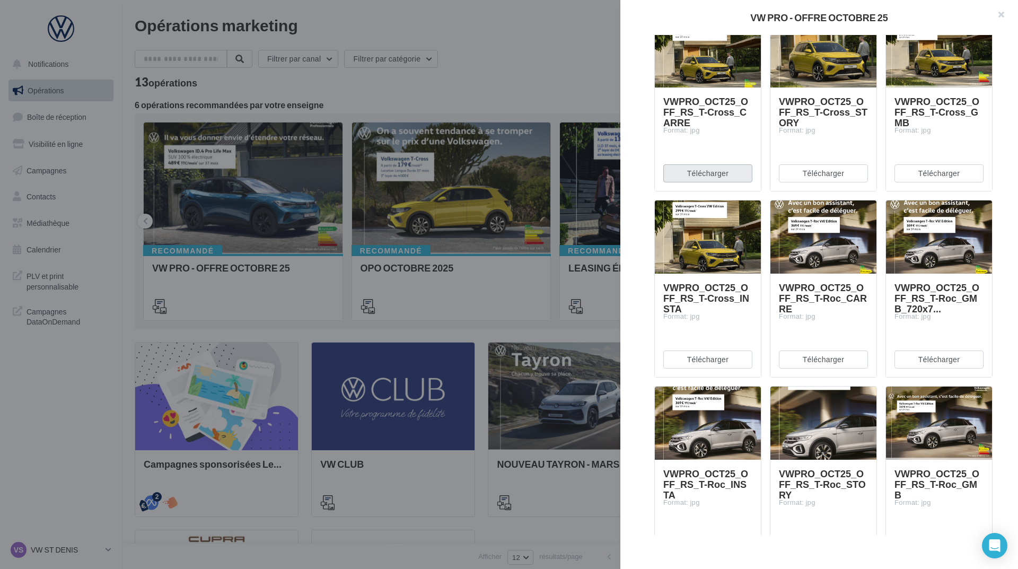
drag, startPoint x: 689, startPoint y: 166, endPoint x: 750, endPoint y: 172, distance: 61.3
click at [689, 166] on button "Télécharger" at bounding box center [707, 173] width 89 height 18
click at [937, 173] on button "Télécharger" at bounding box center [939, 173] width 89 height 18
click at [726, 360] on button "Télécharger" at bounding box center [707, 359] width 89 height 18
drag, startPoint x: 799, startPoint y: 359, endPoint x: 806, endPoint y: 359, distance: 7.4
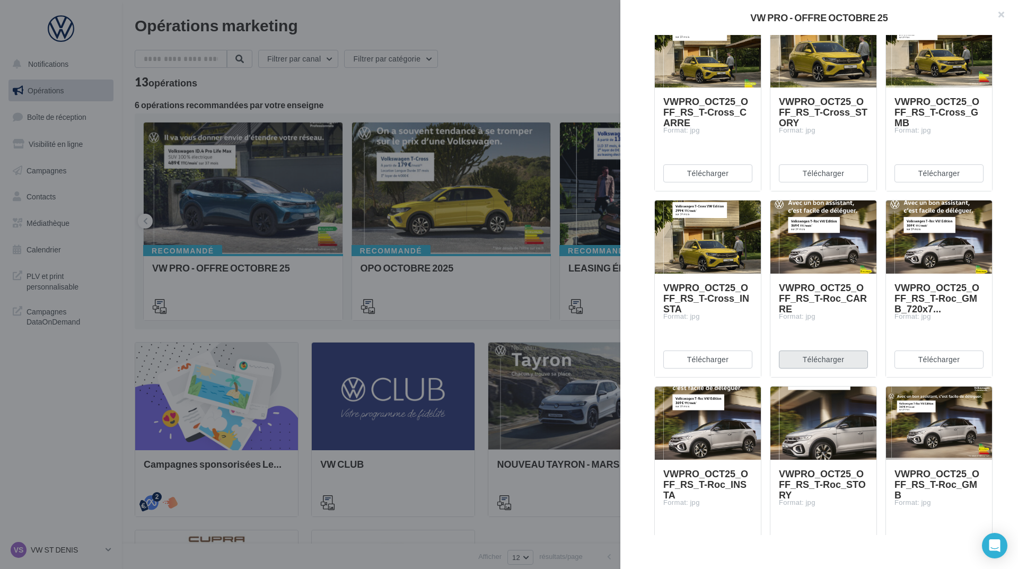
click at [799, 359] on button "Télécharger" at bounding box center [823, 359] width 89 height 18
click at [911, 358] on button "Télécharger" at bounding box center [939, 359] width 89 height 18
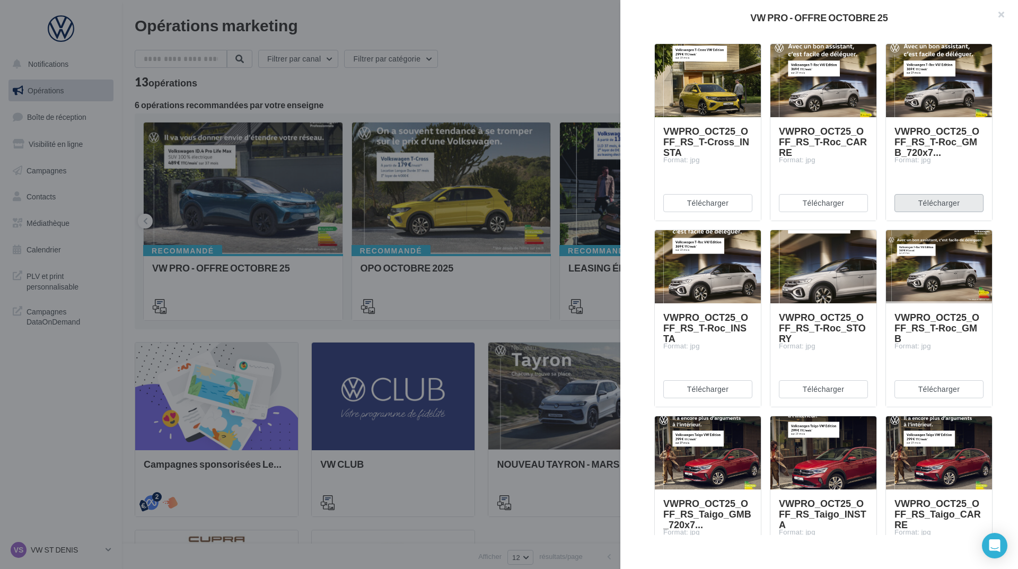
scroll to position [2651, 0]
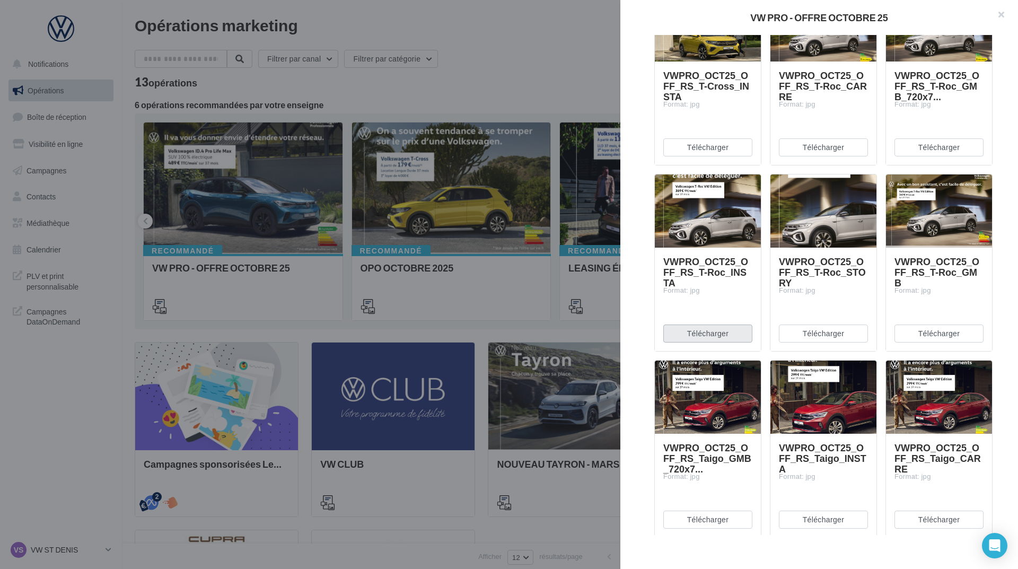
click at [699, 340] on button "Télécharger" at bounding box center [707, 334] width 89 height 18
drag, startPoint x: 797, startPoint y: 336, endPoint x: 807, endPoint y: 336, distance: 10.1
click at [797, 336] on button "Télécharger" at bounding box center [823, 334] width 89 height 18
click at [914, 336] on button "Télécharger" at bounding box center [939, 334] width 89 height 18
click at [717, 525] on button "Télécharger" at bounding box center [707, 520] width 89 height 18
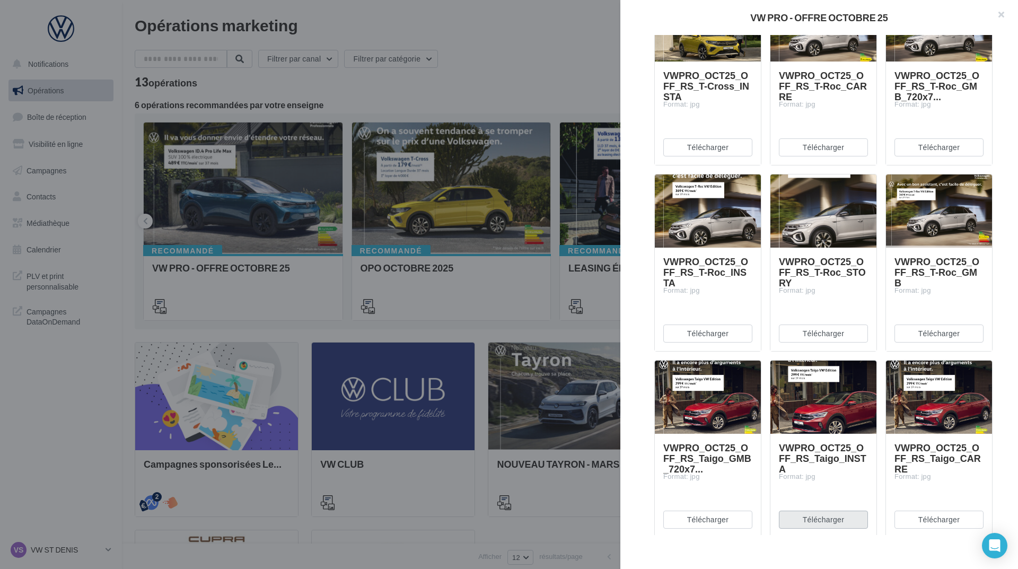
click at [784, 516] on button "Télécharger" at bounding box center [823, 520] width 89 height 18
click at [922, 513] on button "Télécharger" at bounding box center [939, 520] width 89 height 18
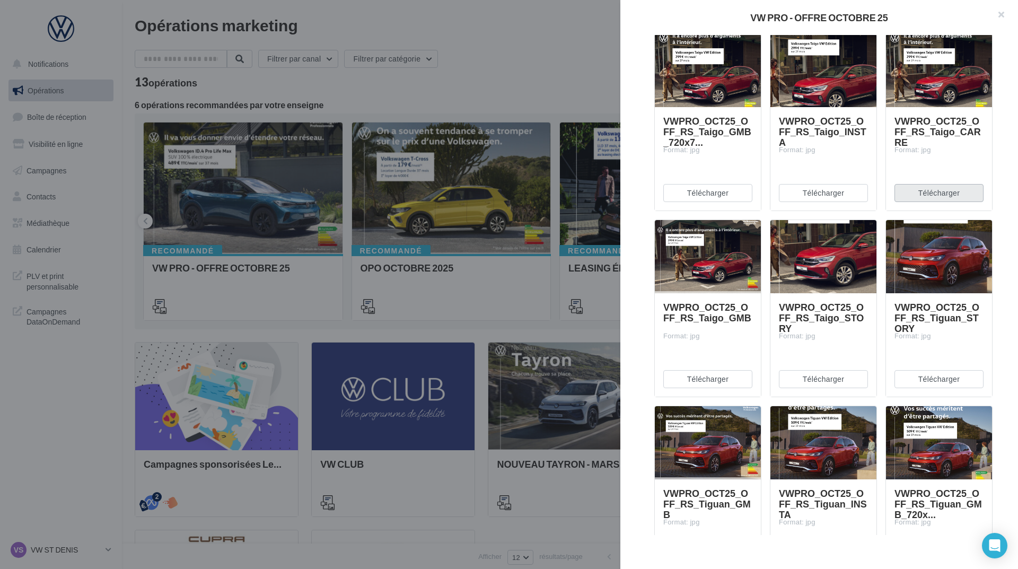
scroll to position [3075, 0]
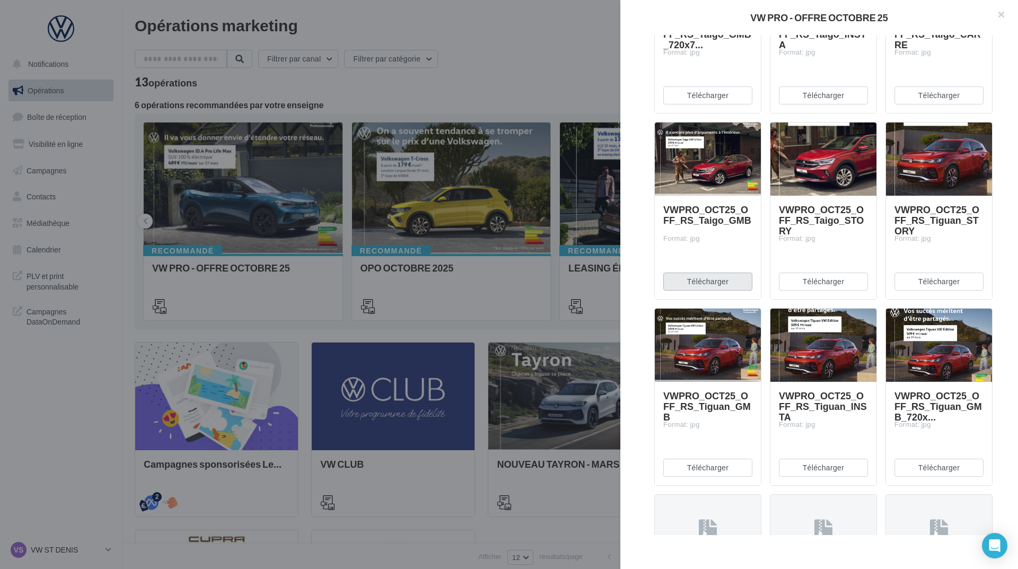
click at [705, 284] on button "Télécharger" at bounding box center [707, 282] width 89 height 18
click at [795, 283] on button "Télécharger" at bounding box center [823, 282] width 89 height 18
click at [915, 283] on button "Télécharger" at bounding box center [939, 282] width 89 height 18
click at [715, 464] on button "Télécharger" at bounding box center [707, 468] width 89 height 18
drag, startPoint x: 799, startPoint y: 463, endPoint x: 920, endPoint y: 464, distance: 121.4
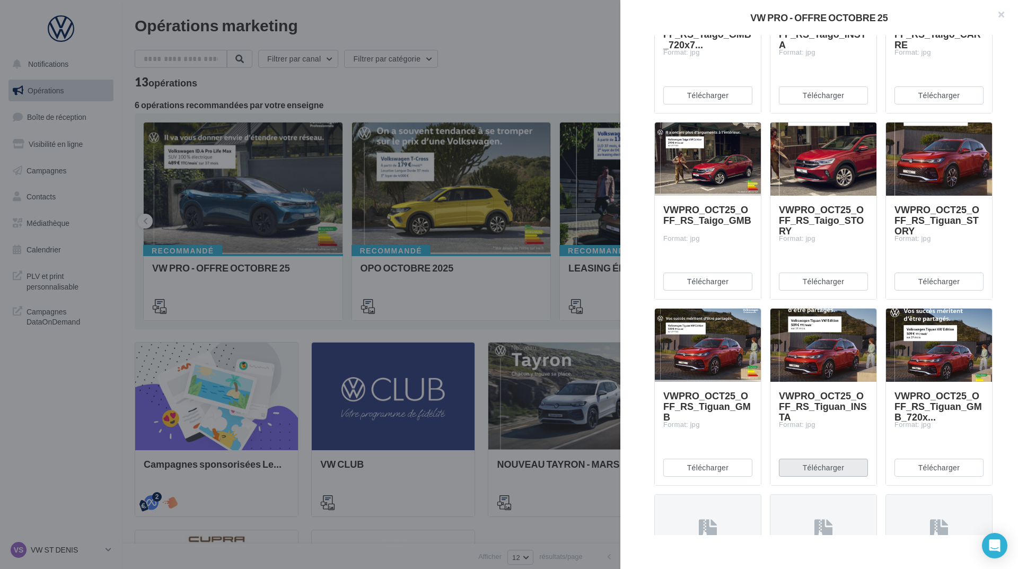
click at [799, 463] on button "Télécharger" at bounding box center [823, 468] width 89 height 18
click at [961, 467] on button "Télécharger" at bounding box center [939, 468] width 89 height 18
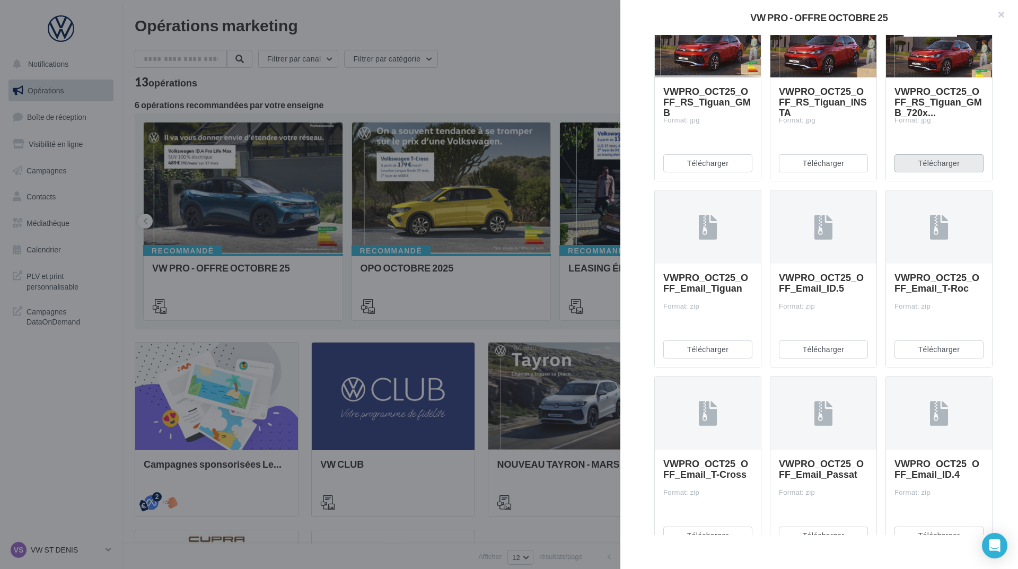
scroll to position [3447, 0]
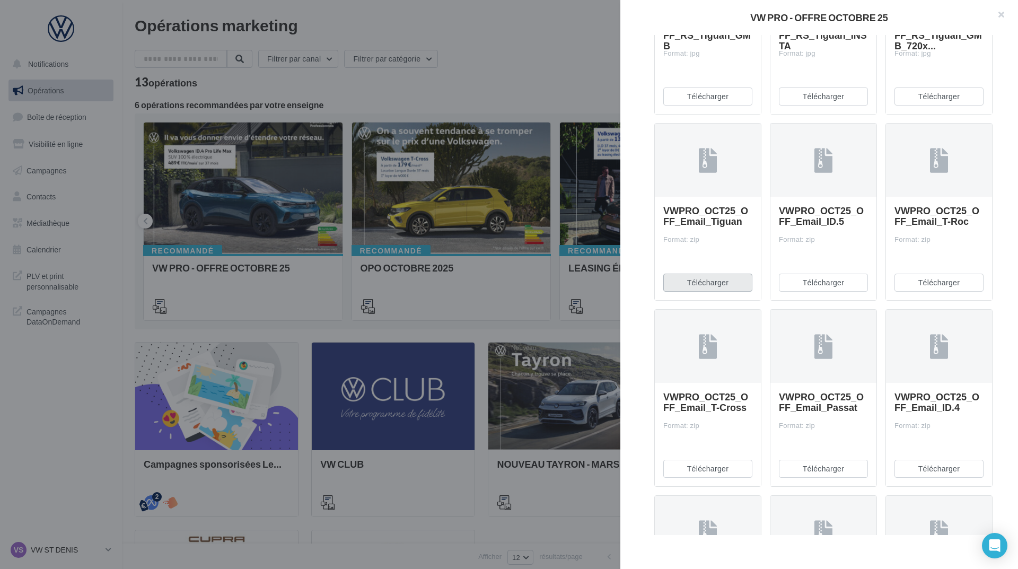
click at [716, 280] on button "Télécharger" at bounding box center [707, 283] width 89 height 18
click at [840, 281] on button "Télécharger" at bounding box center [823, 283] width 89 height 18
click at [927, 284] on button "Télécharger" at bounding box center [939, 283] width 89 height 18
click at [721, 474] on button "Télécharger" at bounding box center [707, 469] width 89 height 18
click at [819, 469] on button "Télécharger" at bounding box center [823, 469] width 89 height 18
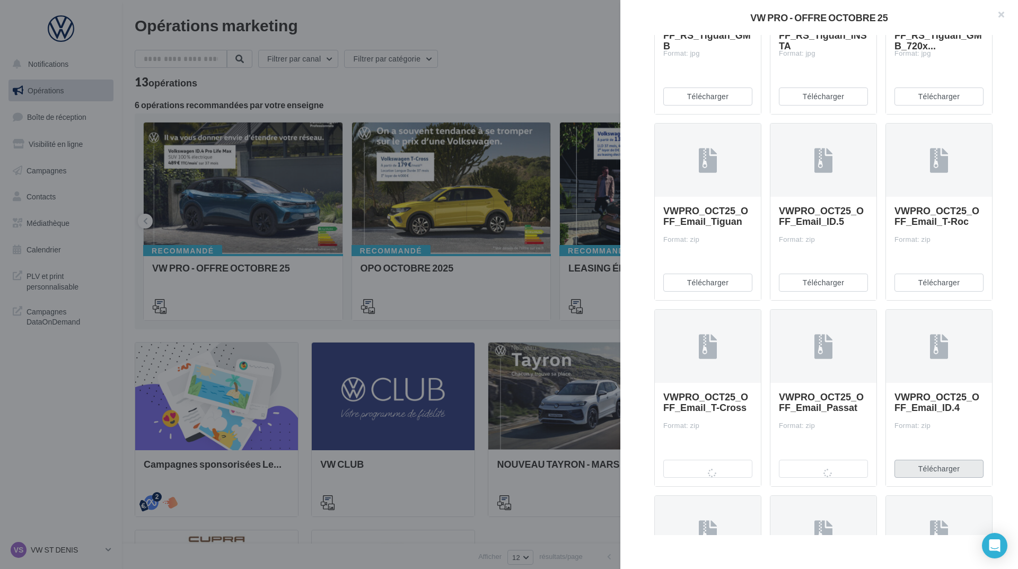
click at [941, 468] on button "Télécharger" at bounding box center [939, 469] width 89 height 18
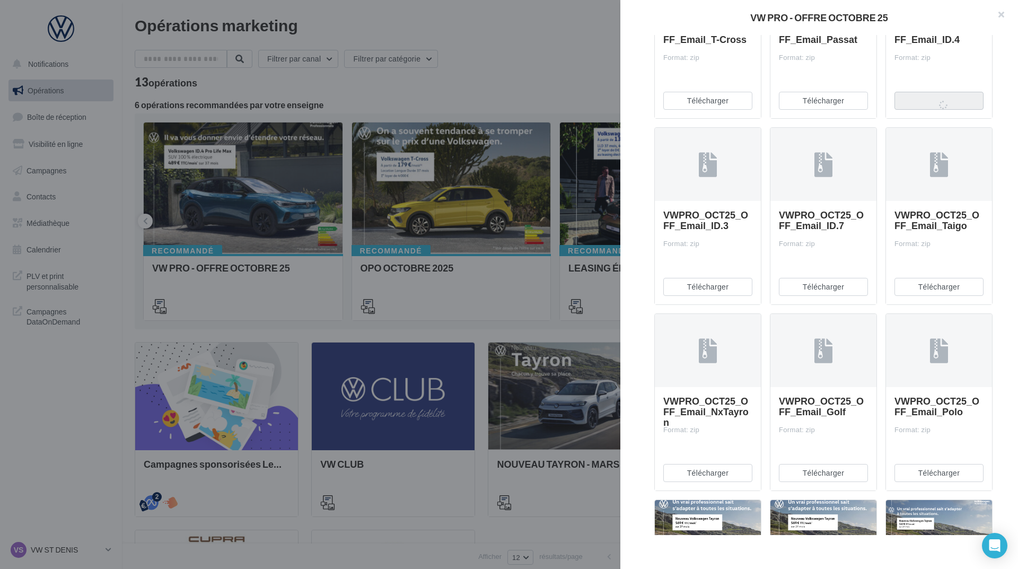
scroll to position [3818, 0]
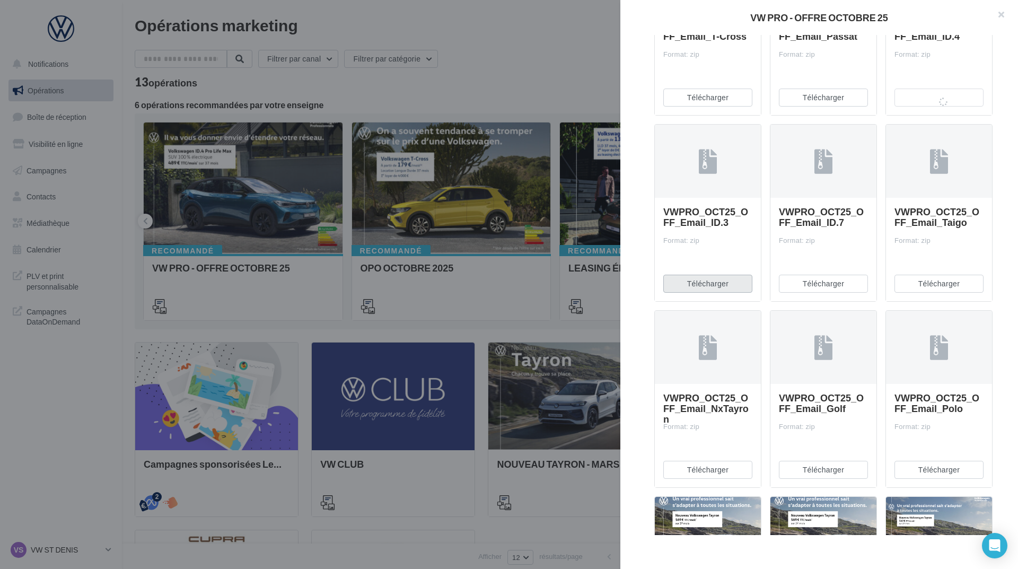
click at [703, 276] on button "Télécharger" at bounding box center [707, 284] width 89 height 18
drag, startPoint x: 784, startPoint y: 285, endPoint x: 816, endPoint y: 285, distance: 31.3
click at [784, 285] on button "Télécharger" at bounding box center [823, 284] width 89 height 18
click at [939, 283] on button "Télécharger" at bounding box center [939, 284] width 89 height 18
drag, startPoint x: 700, startPoint y: 480, endPoint x: 708, endPoint y: 478, distance: 8.6
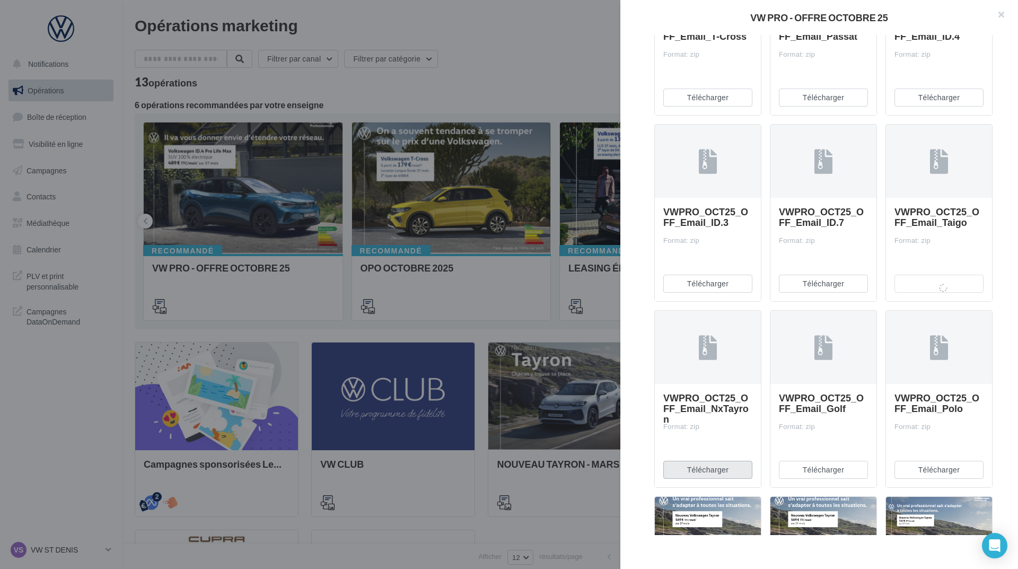
click at [700, 480] on div "Télécharger" at bounding box center [708, 469] width 106 height 35
click at [725, 476] on button "Télécharger" at bounding box center [707, 470] width 89 height 18
drag, startPoint x: 809, startPoint y: 474, endPoint x: 850, endPoint y: 474, distance: 41.4
click at [809, 474] on button "Télécharger" at bounding box center [823, 470] width 89 height 18
click at [939, 472] on button "Télécharger" at bounding box center [939, 470] width 89 height 18
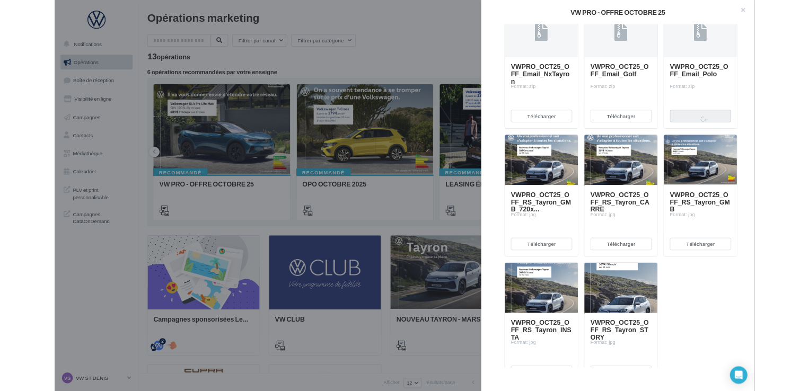
scroll to position [4160, 0]
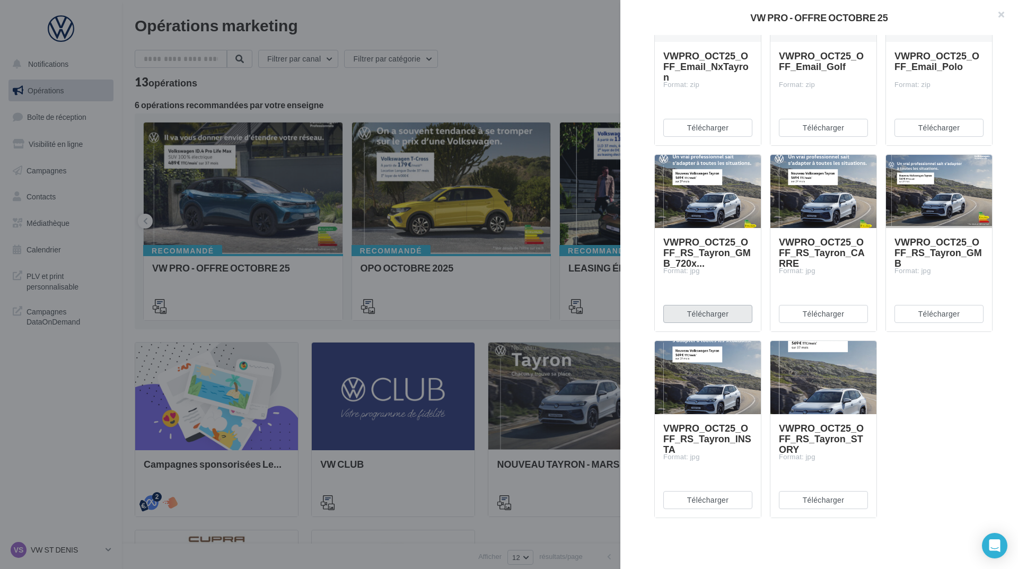
drag, startPoint x: 718, startPoint y: 315, endPoint x: 749, endPoint y: 318, distance: 30.9
click at [718, 315] on button "Télécharger" at bounding box center [707, 314] width 89 height 18
drag, startPoint x: 818, startPoint y: 316, endPoint x: 836, endPoint y: 316, distance: 18.0
click at [818, 316] on button "Télécharger" at bounding box center [823, 314] width 89 height 18
click at [941, 311] on button "Télécharger" at bounding box center [939, 314] width 89 height 18
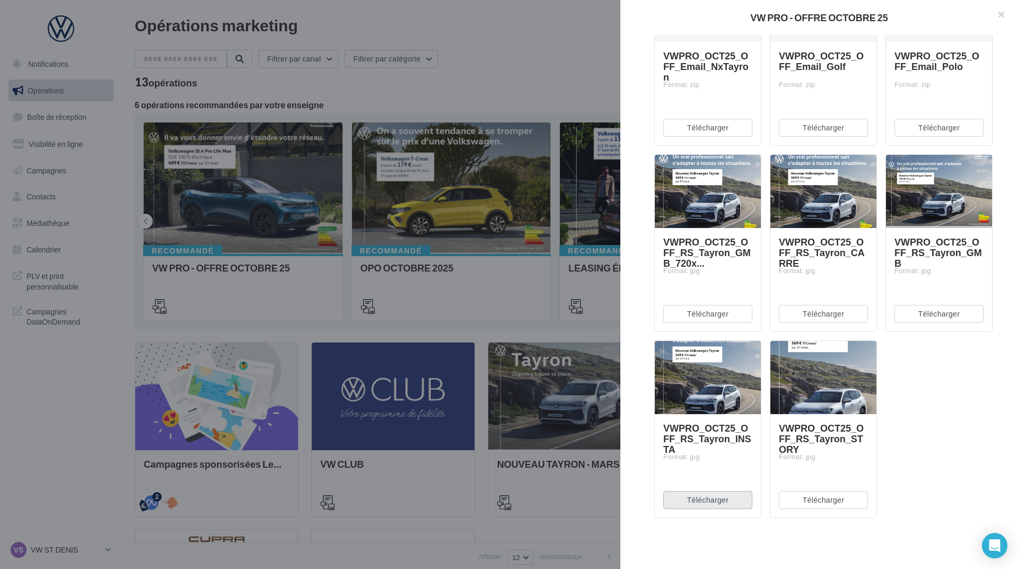
click at [700, 496] on button "Télécharger" at bounding box center [707, 500] width 89 height 18
click at [806, 498] on button "Télécharger" at bounding box center [823, 500] width 89 height 18
click at [494, 72] on div at bounding box center [509, 284] width 1018 height 569
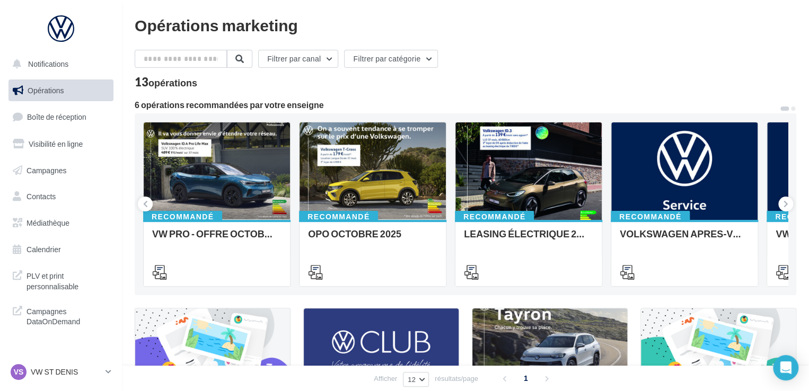
click at [537, 58] on div "Filtrer par canal Filtrer par catégorie" at bounding box center [466, 61] width 662 height 22
